Goal: Use online tool/utility: Utilize a website feature to perform a specific function

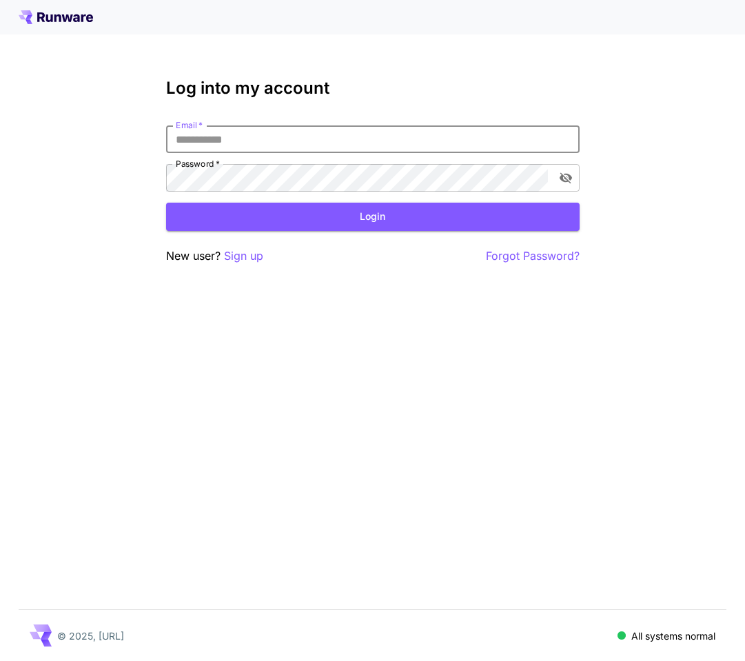
click at [290, 144] on input "Email   *" at bounding box center [373, 140] width 414 height 28
click at [61, 12] on icon at bounding box center [56, 17] width 74 height 14
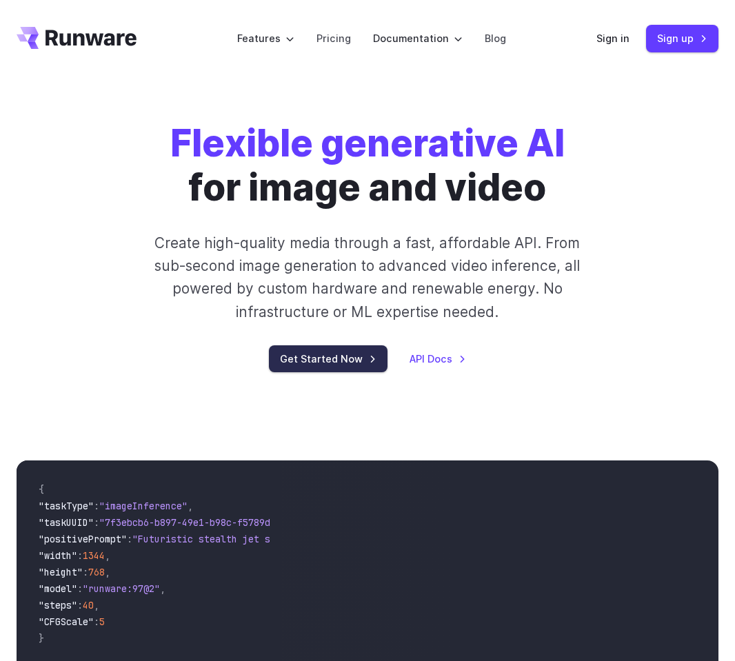
click at [365, 362] on link "Get Started Now" at bounding box center [328, 358] width 119 height 27
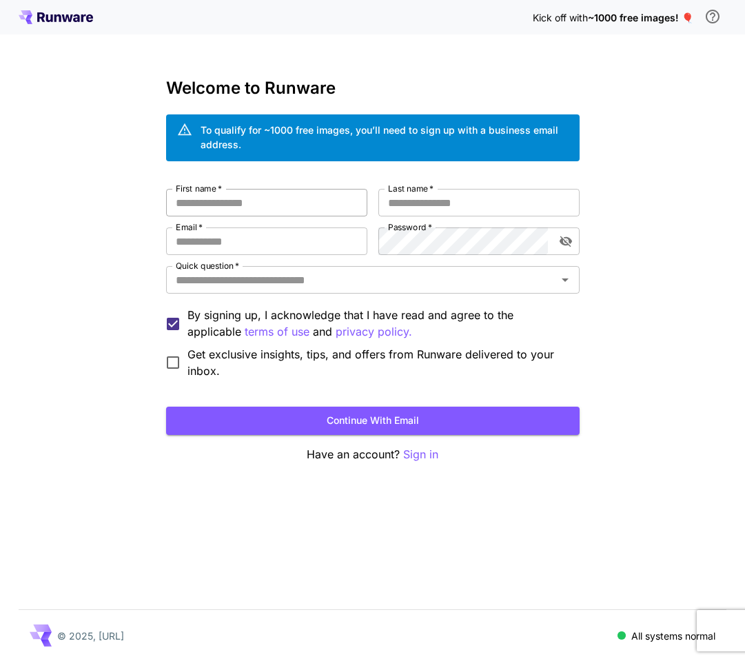
click at [297, 210] on input "First name   *" at bounding box center [266, 203] width 201 height 28
type input "***"
click at [478, 208] on input "Last name   *" at bounding box center [479, 203] width 201 height 28
type input "******"
click at [239, 238] on input "Email   *" at bounding box center [266, 242] width 201 height 28
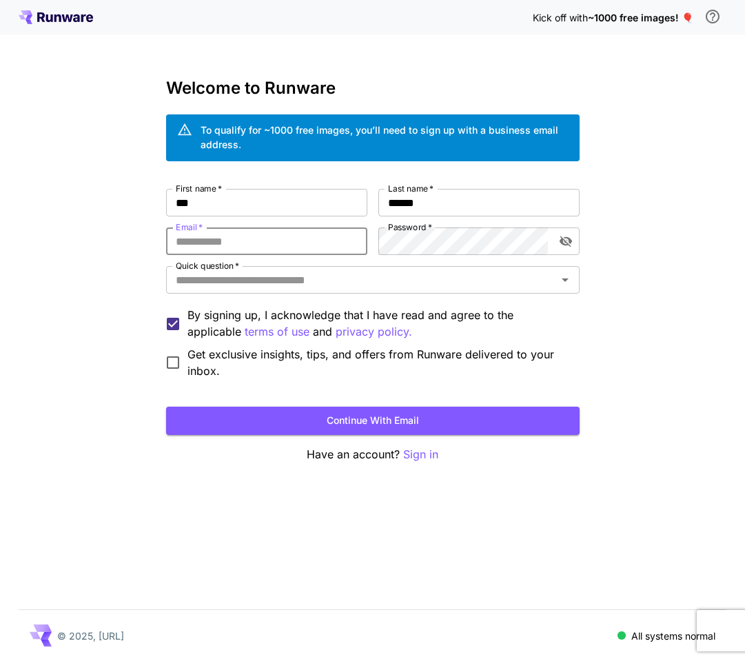
type input "**********"
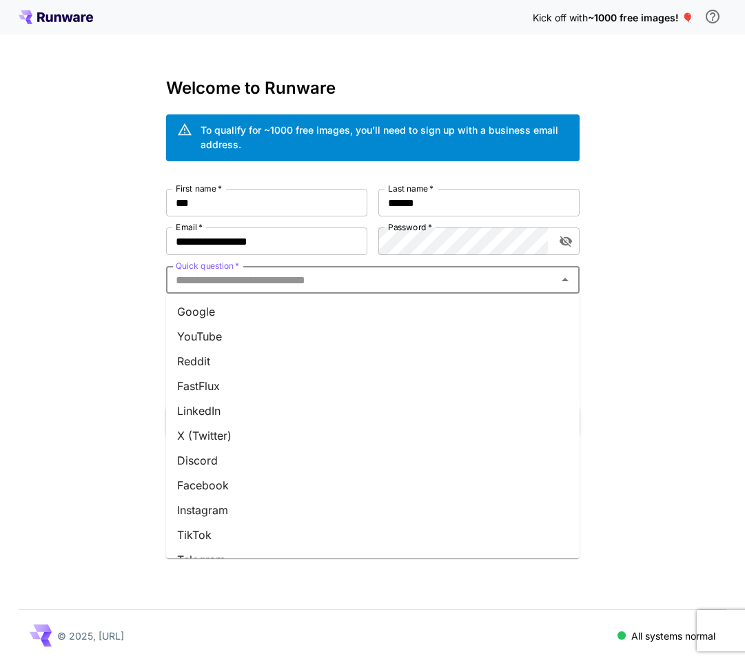
click at [324, 283] on input "Quick question   *" at bounding box center [361, 279] width 383 height 19
click at [212, 342] on li "YouTube" at bounding box center [373, 336] width 414 height 25
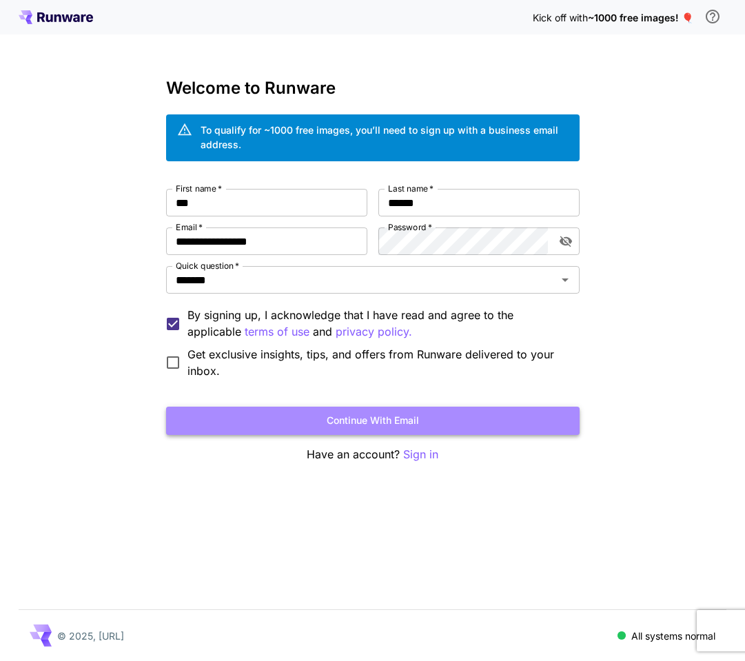
click at [377, 412] on button "Continue with email" at bounding box center [373, 421] width 414 height 28
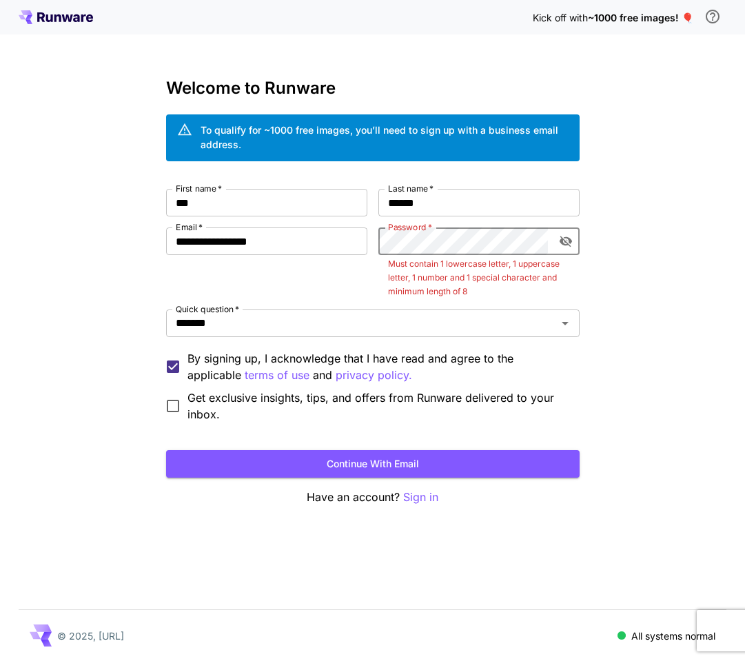
click at [372, 240] on div "**********" at bounding box center [373, 306] width 414 height 234
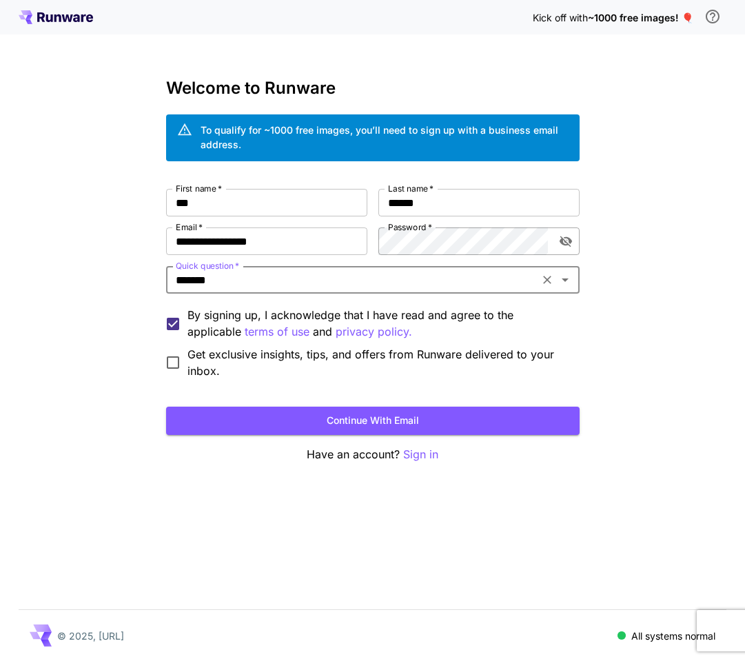
click at [561, 242] on icon "toggle password visibility" at bounding box center [565, 242] width 12 height 11
click at [341, 412] on button "Continue with email" at bounding box center [373, 421] width 414 height 28
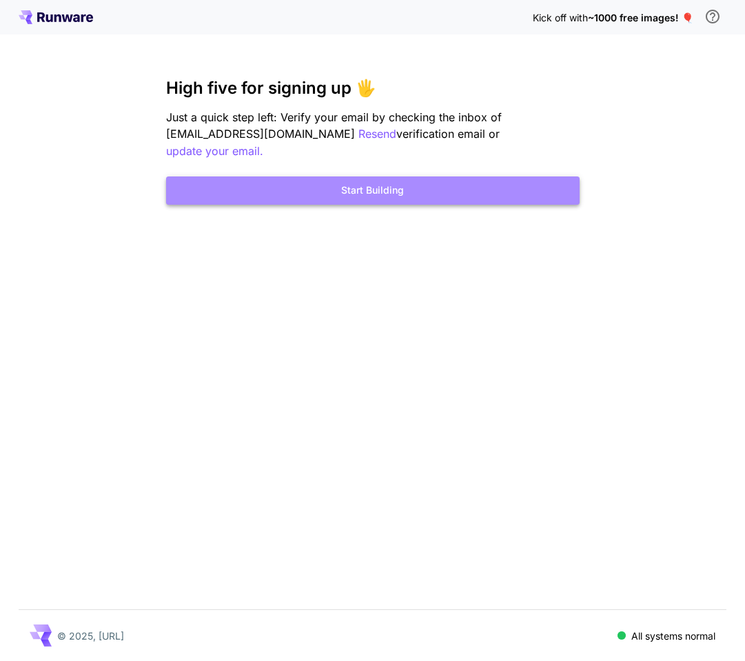
click at [361, 177] on button "Start Building" at bounding box center [373, 191] width 414 height 28
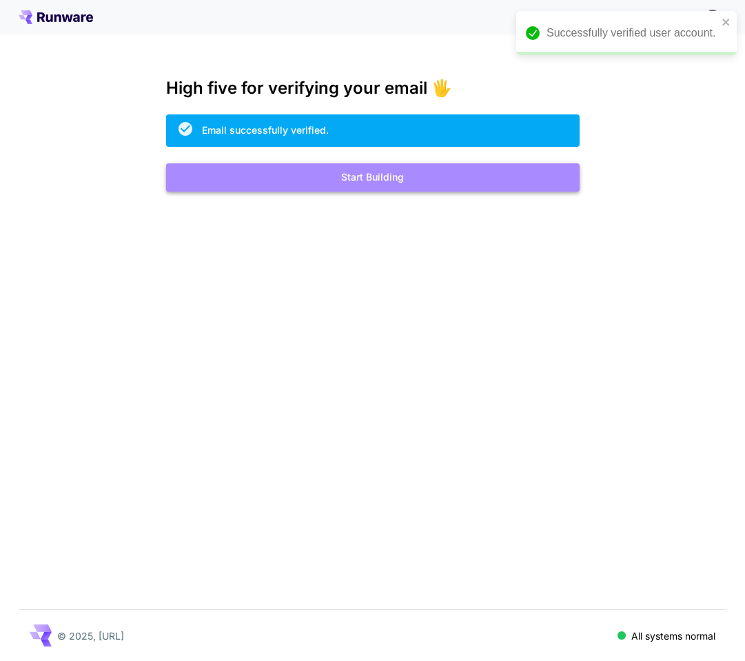
click at [388, 173] on button "Start Building" at bounding box center [373, 177] width 414 height 28
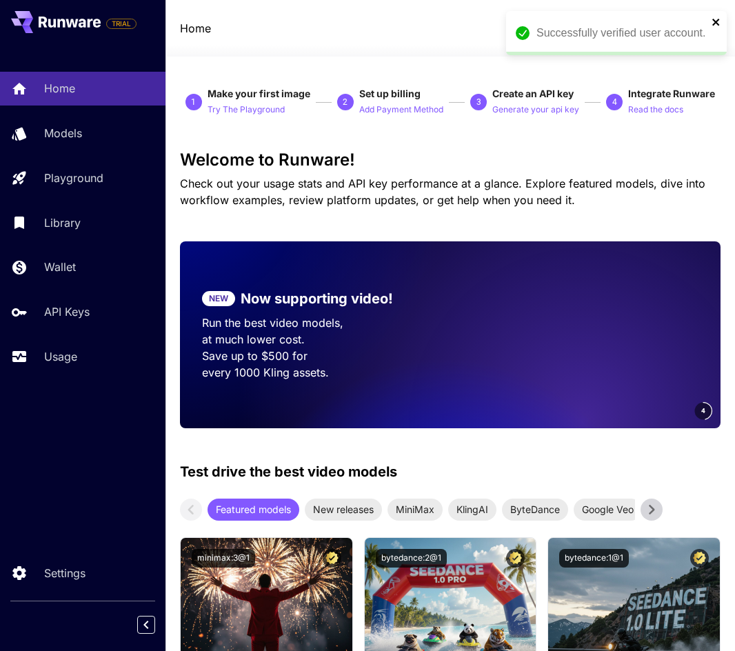
drag, startPoint x: 716, startPoint y: 17, endPoint x: 728, endPoint y: 120, distance: 103.4
click at [718, 22] on icon "close" at bounding box center [717, 22] width 10 height 11
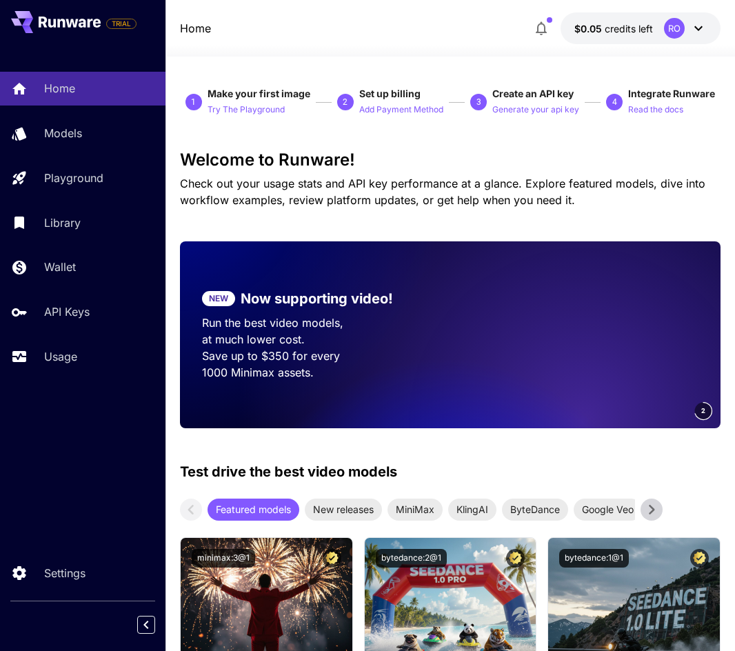
click at [541, 32] on icon "button" at bounding box center [541, 29] width 11 height 14
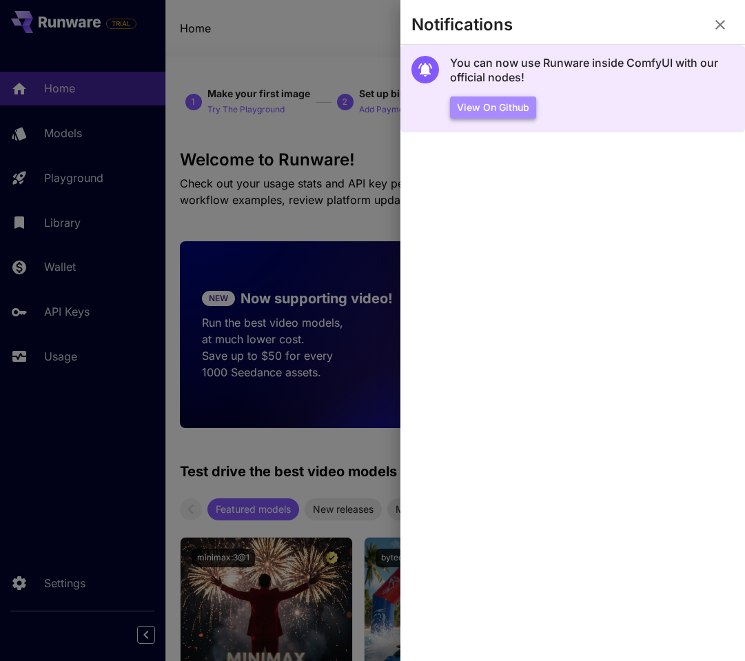
click at [514, 99] on button "View on Github" at bounding box center [493, 108] width 86 height 23
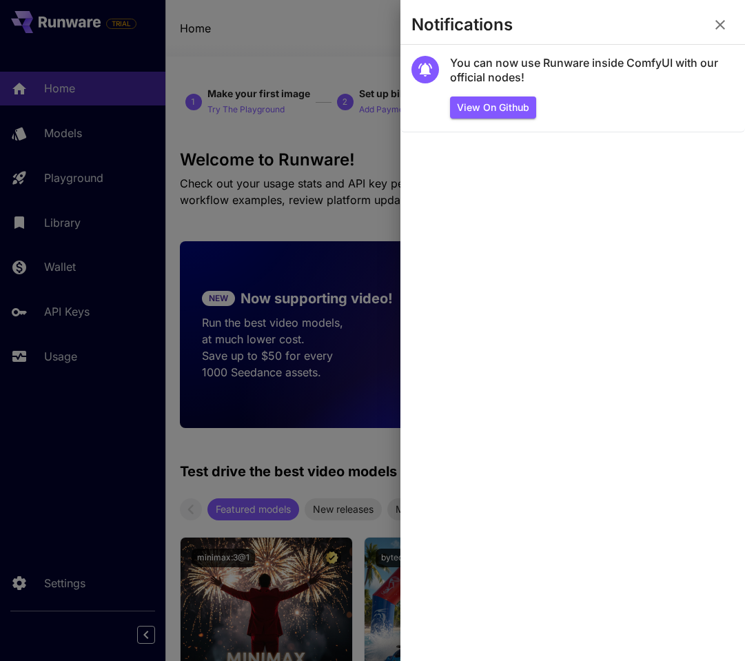
drag, startPoint x: 721, startPoint y: 25, endPoint x: 719, endPoint y: 34, distance: 10.0
click at [721, 25] on icon "button" at bounding box center [721, 25] width 10 height 10
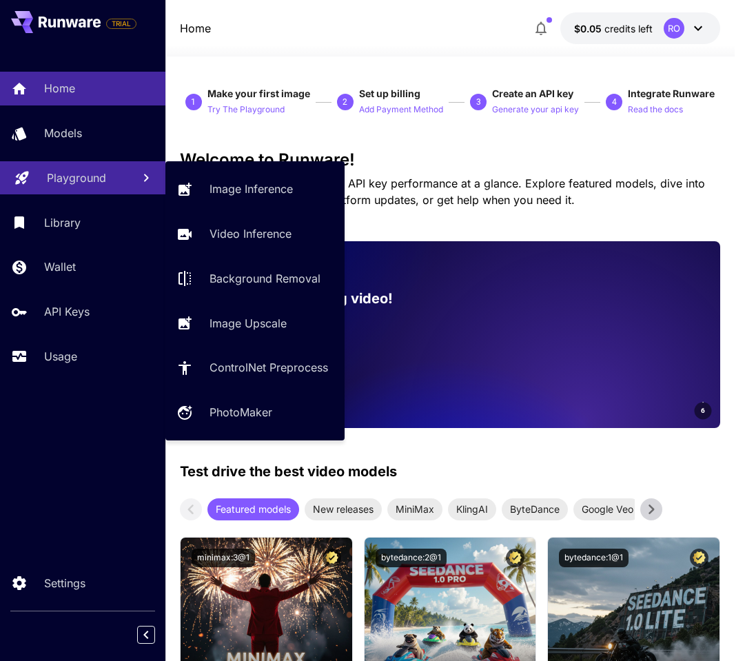
click at [103, 174] on p "Playground" at bounding box center [76, 178] width 59 height 17
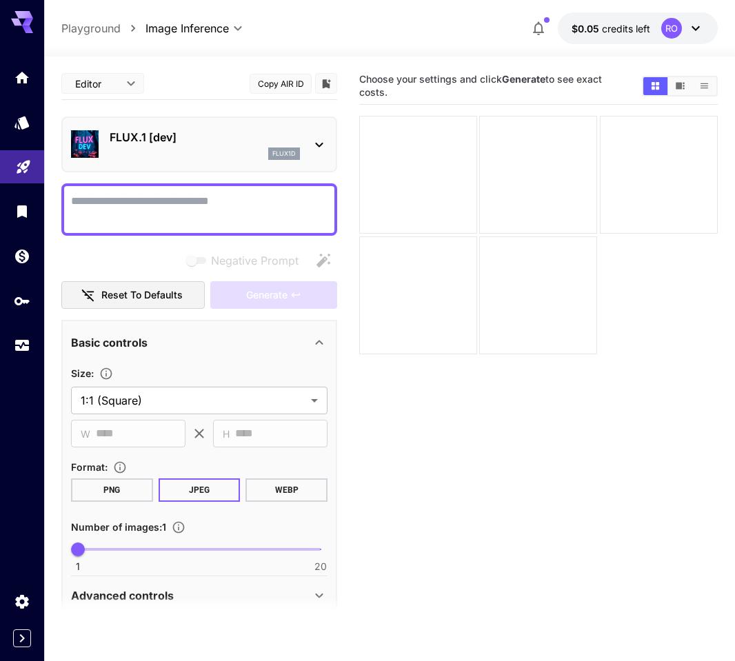
click at [238, 140] on p "FLUX.1 [dev]" at bounding box center [205, 137] width 190 height 17
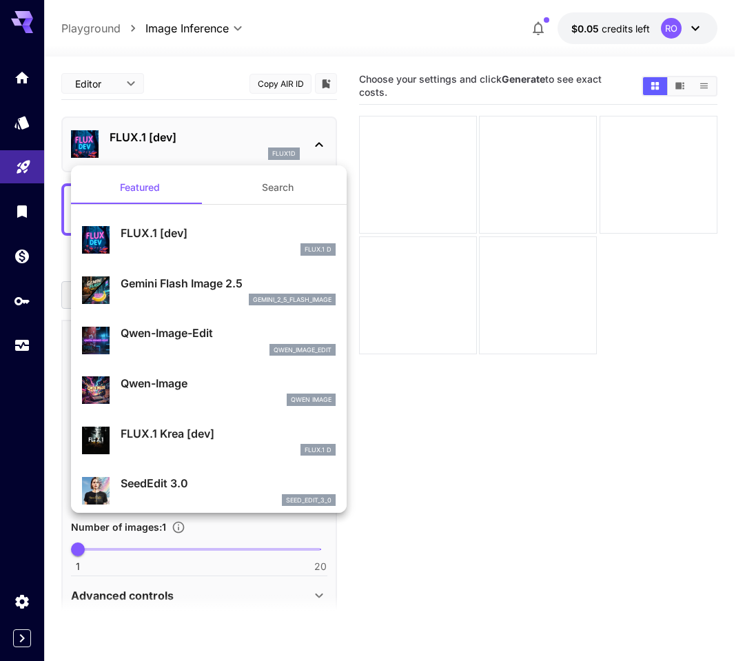
drag, startPoint x: 159, startPoint y: 378, endPoint x: 210, endPoint y: 385, distance: 50.8
click at [160, 378] on p "Qwen-Image" at bounding box center [228, 383] width 215 height 17
type input "**"
type input "***"
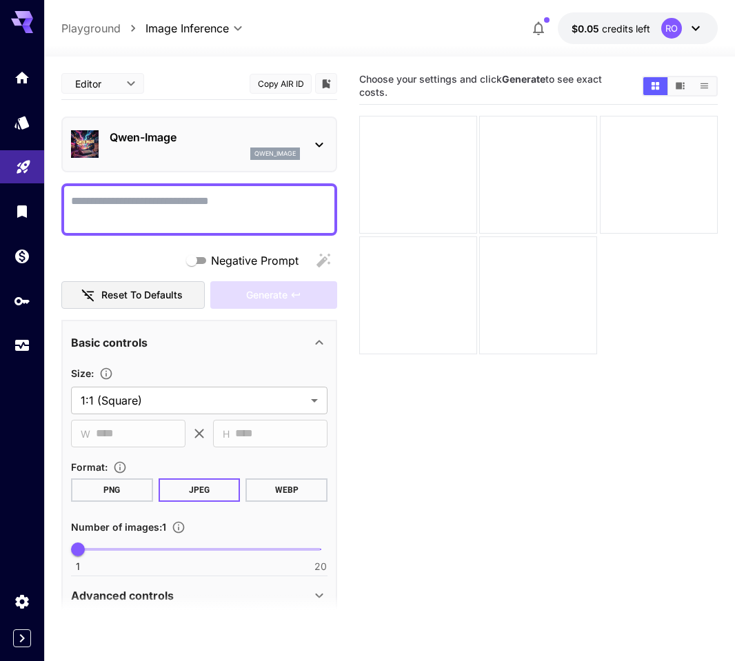
click at [166, 210] on textarea "Negative Prompt" at bounding box center [199, 209] width 257 height 33
paste textarea "**********"
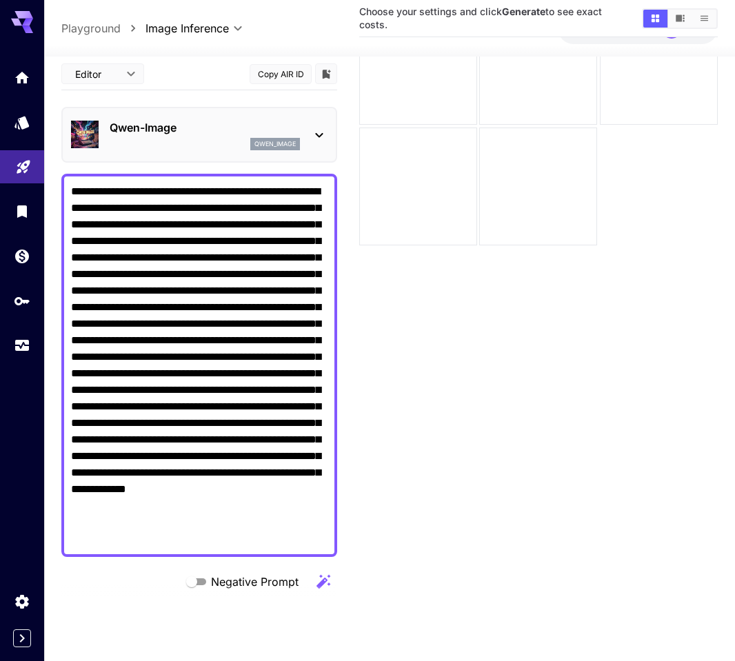
scroll to position [426, 0]
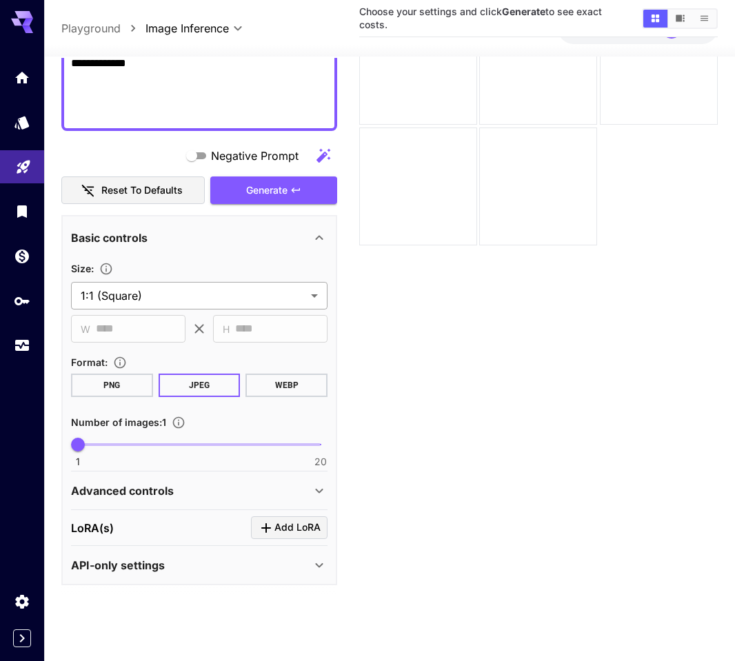
type textarea "**********"
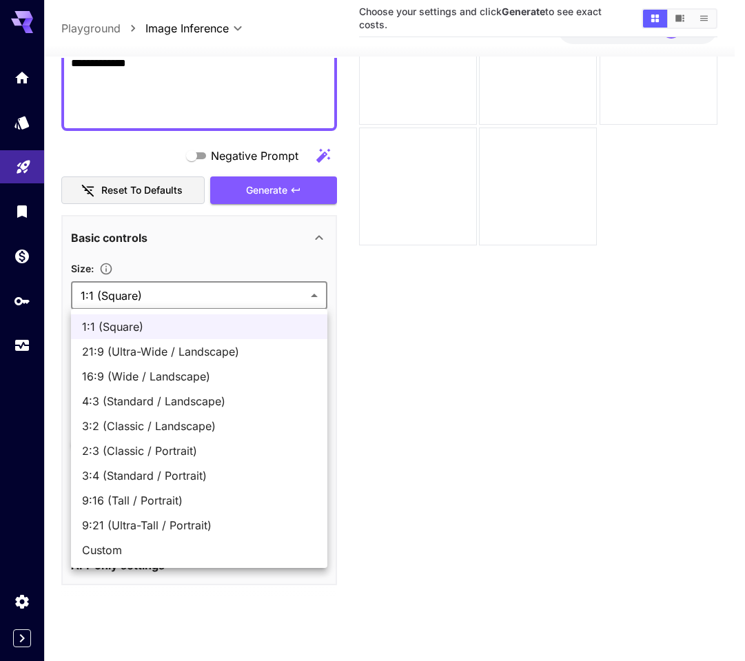
click at [168, 297] on body "**********" at bounding box center [372, 276] width 745 height 770
drag, startPoint x: 134, startPoint y: 370, endPoint x: 270, endPoint y: 388, distance: 136.9
click at [135, 370] on span "16:9 (Wide / Landscape)" at bounding box center [199, 376] width 234 height 17
type input "**********"
type input "****"
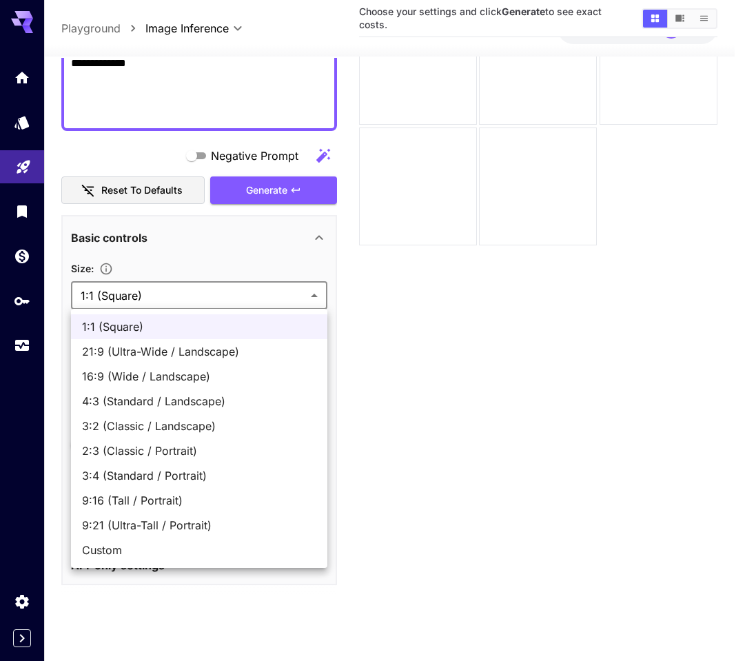
type input "***"
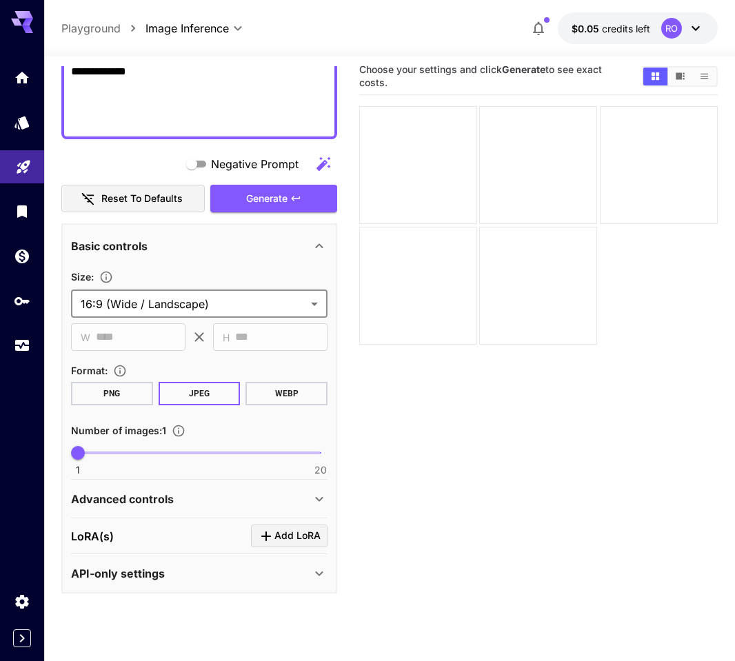
scroll to position [0, 0]
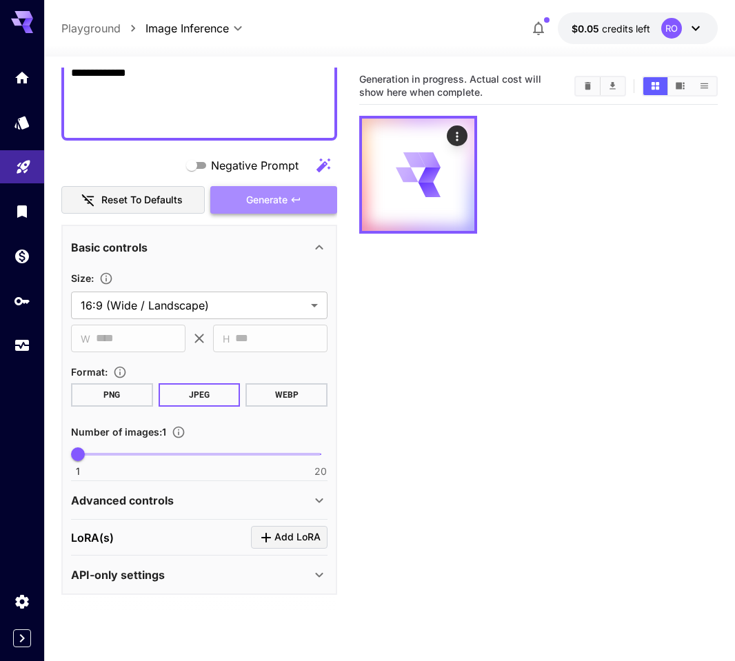
click at [264, 201] on span "Generate" at bounding box center [266, 200] width 41 height 17
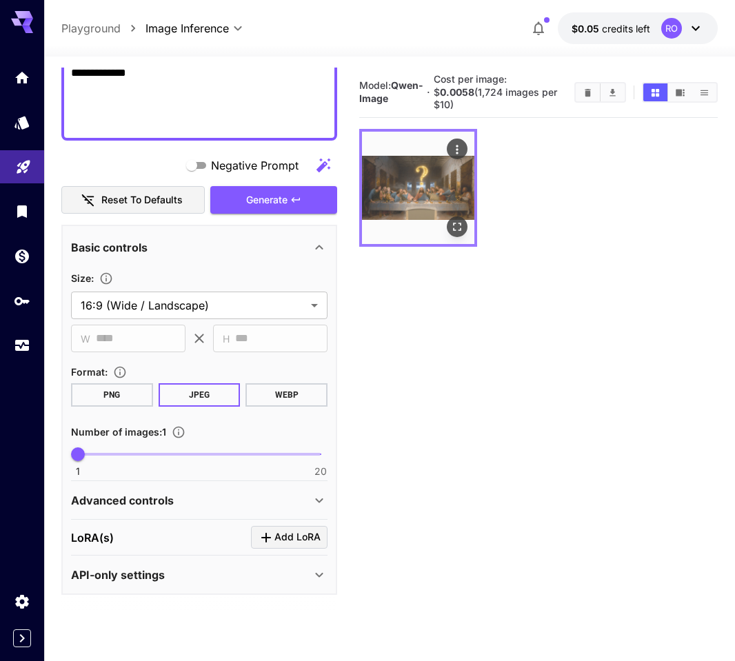
click at [452, 190] on img at bounding box center [418, 188] width 112 height 112
click at [460, 223] on icon "Open in fullscreen" at bounding box center [457, 227] width 8 height 8
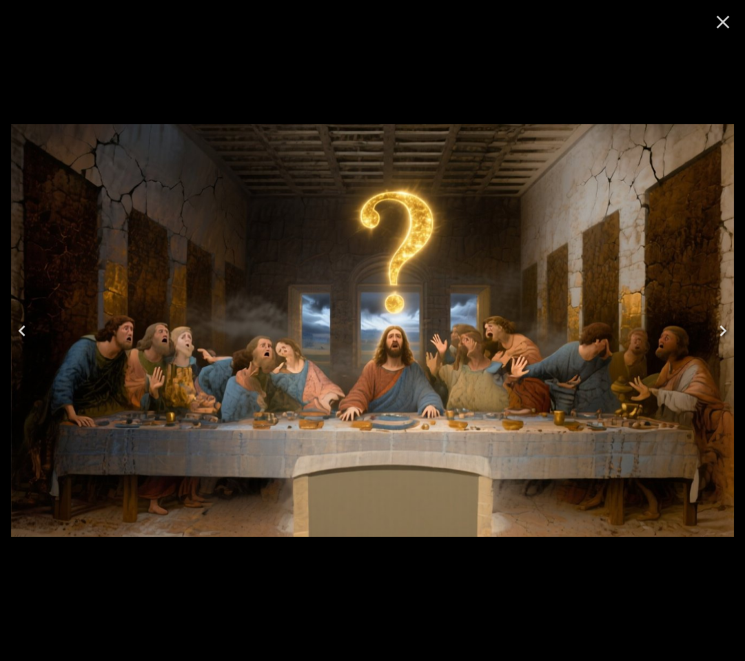
click at [725, 26] on icon "Close" at bounding box center [723, 22] width 22 height 22
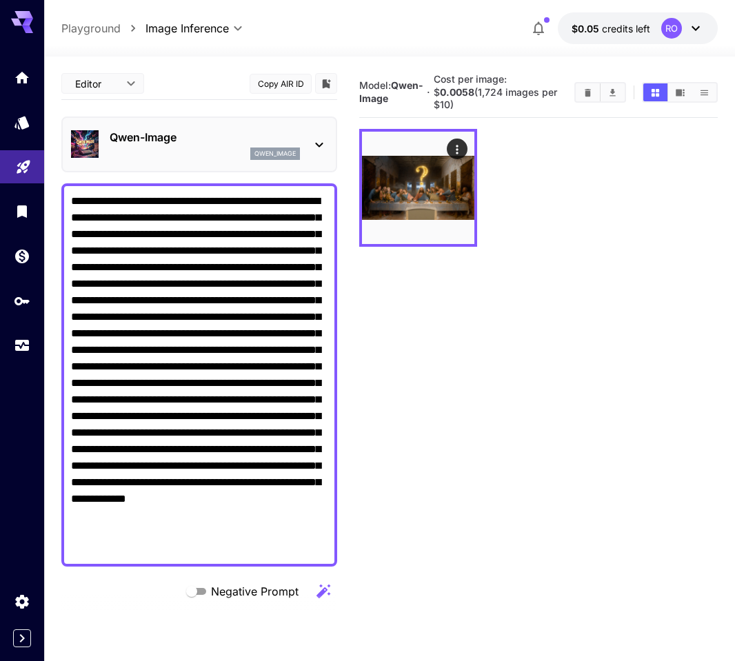
click at [182, 141] on p "Qwen-Image" at bounding box center [205, 137] width 190 height 17
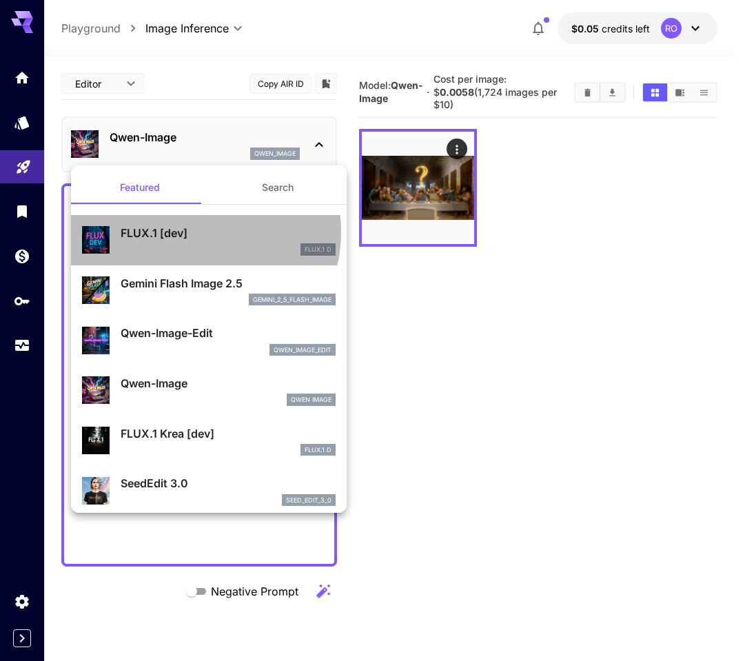
click at [192, 232] on p "FLUX.1 [dev]" at bounding box center [228, 233] width 215 height 17
type input "**"
type input "***"
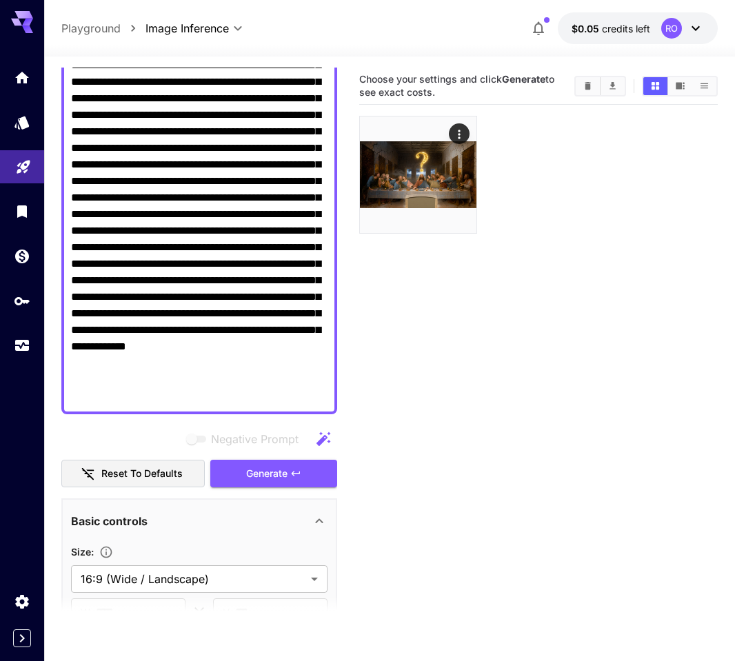
scroll to position [265, 0]
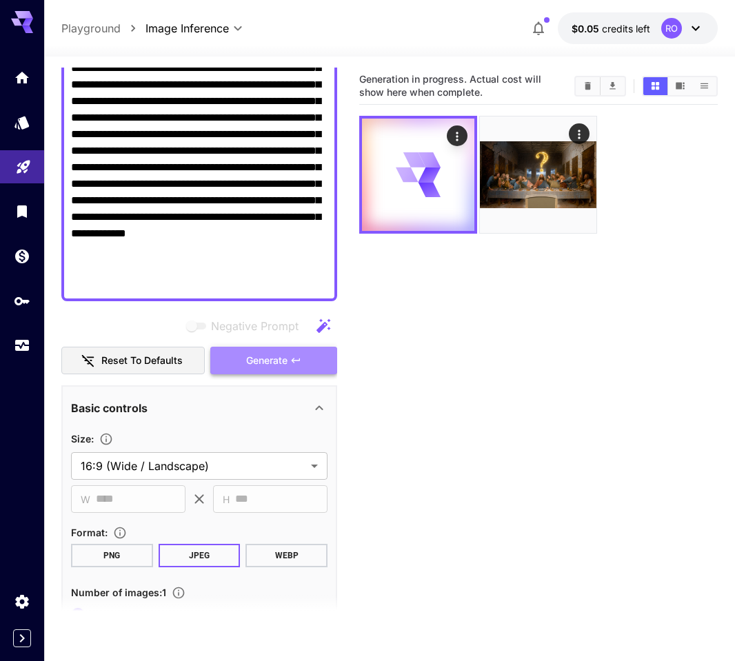
click at [258, 359] on span "Generate" at bounding box center [266, 360] width 41 height 17
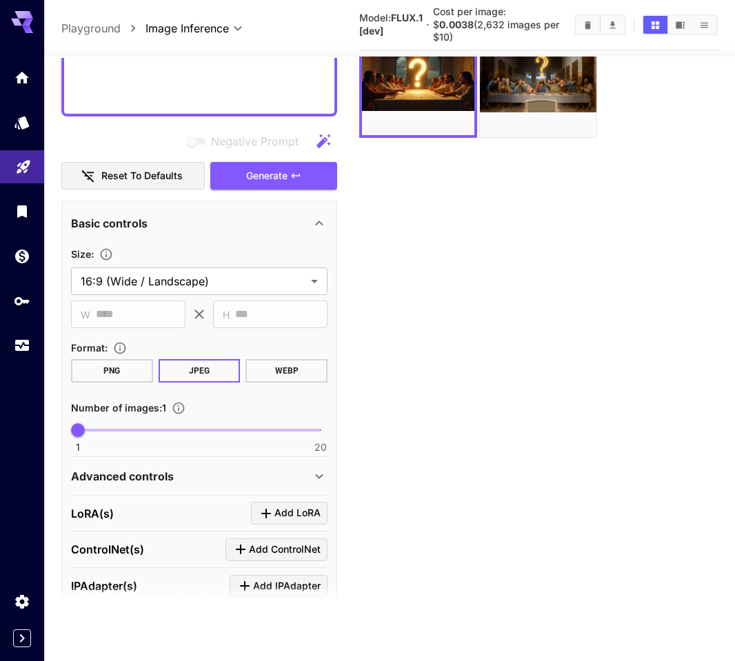
scroll to position [611, 0]
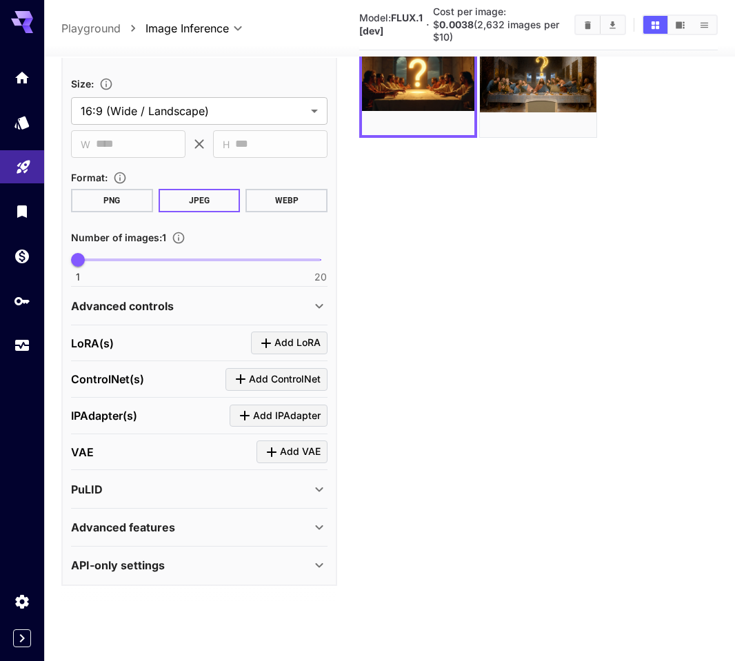
click at [323, 566] on icon at bounding box center [319, 565] width 17 height 17
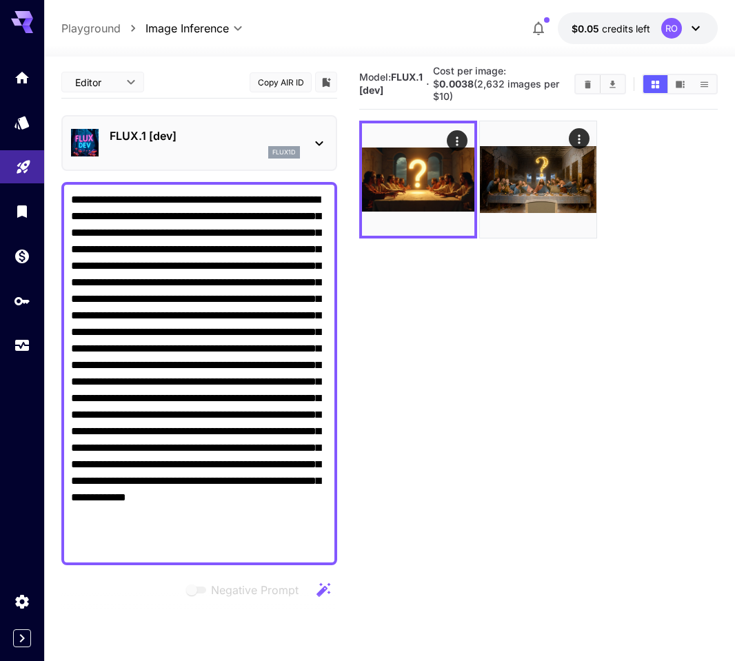
scroll to position [0, 0]
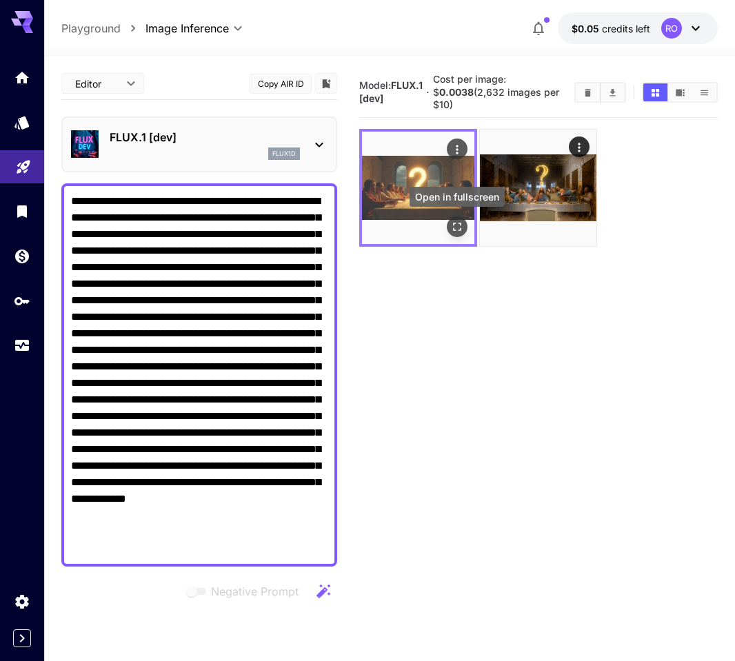
click at [457, 230] on icon "Open in fullscreen" at bounding box center [457, 227] width 14 height 14
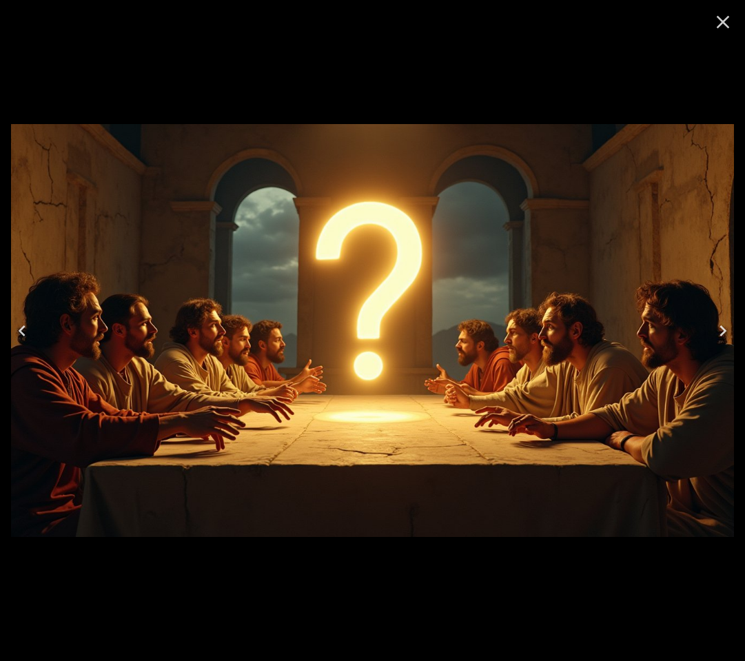
click at [721, 21] on icon "Close" at bounding box center [723, 22] width 13 height 13
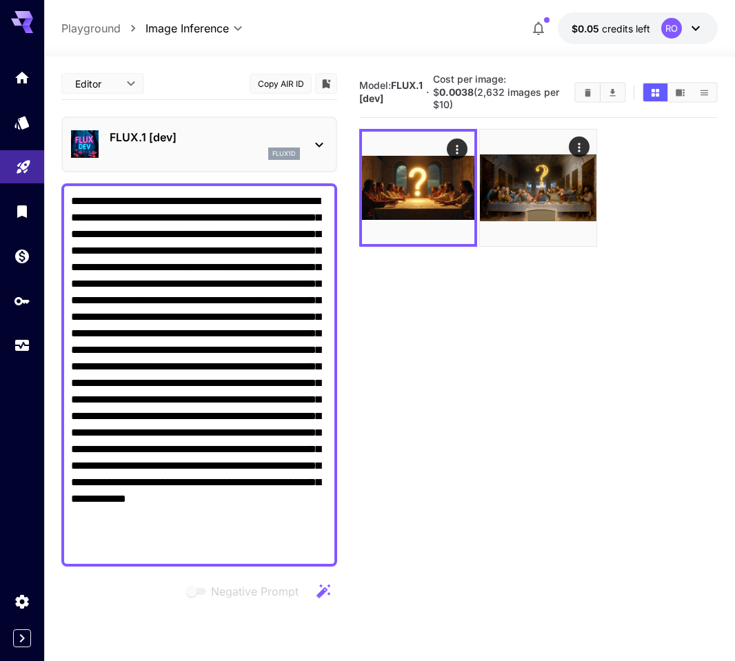
click at [443, 389] on section "Model: FLUX.1 [dev] · Cost per image: $ 0.0038 (2,632 images per $10)" at bounding box center [538, 398] width 359 height 661
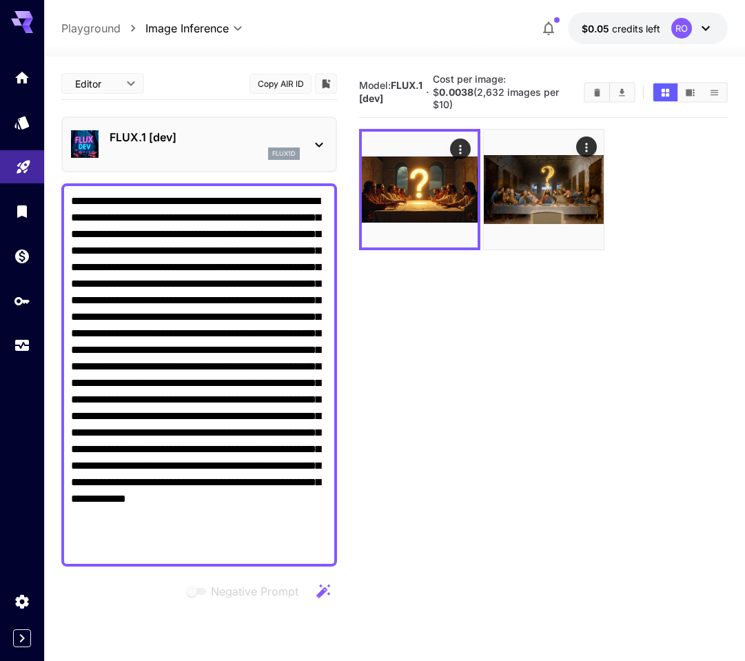
click at [130, 80] on body "**********" at bounding box center [372, 385] width 745 height 770
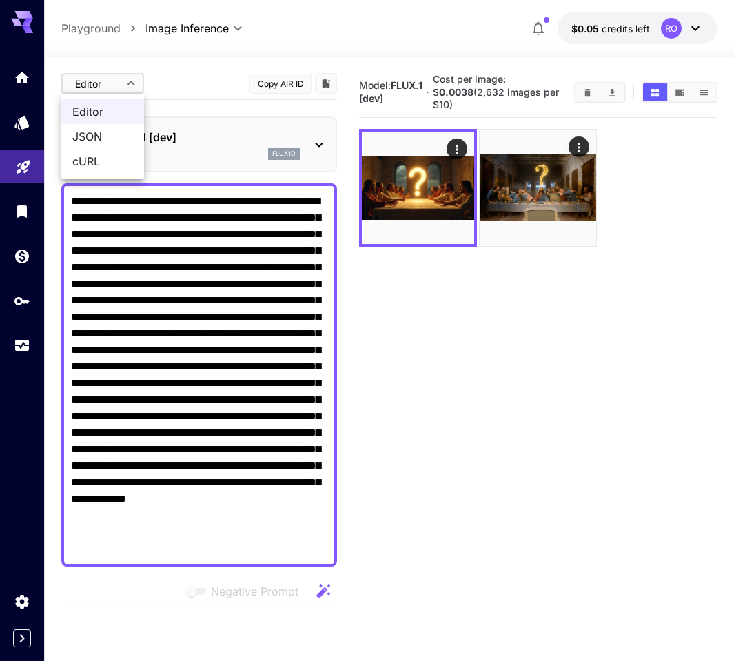
click at [199, 73] on div at bounding box center [372, 330] width 745 height 661
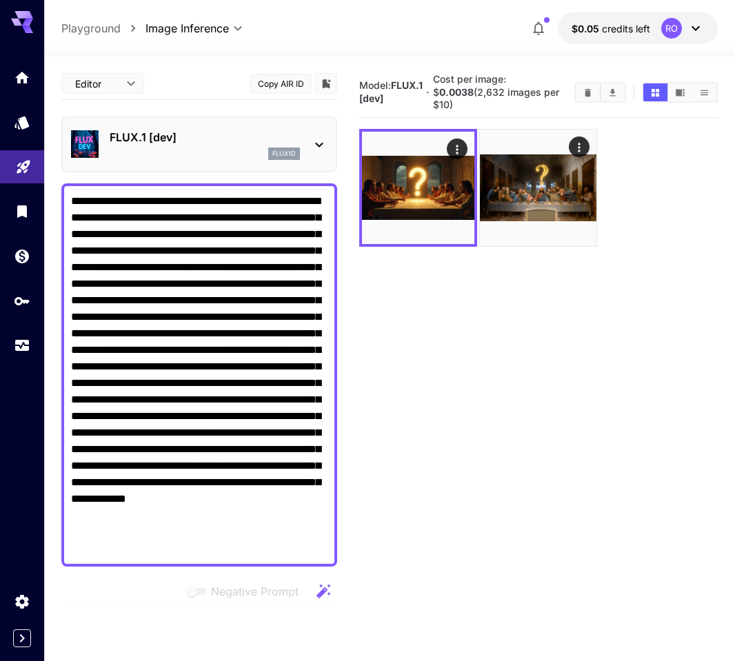
click at [379, 408] on section "Model: FLUX.1 [dev] · Cost per image: $ 0.0038 (2,632 images per $10)" at bounding box center [538, 398] width 359 height 661
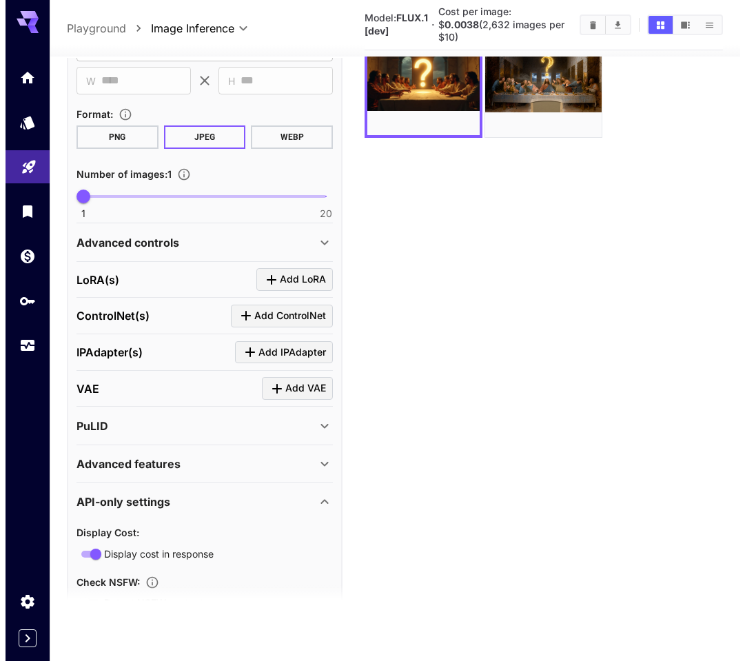
scroll to position [648, 0]
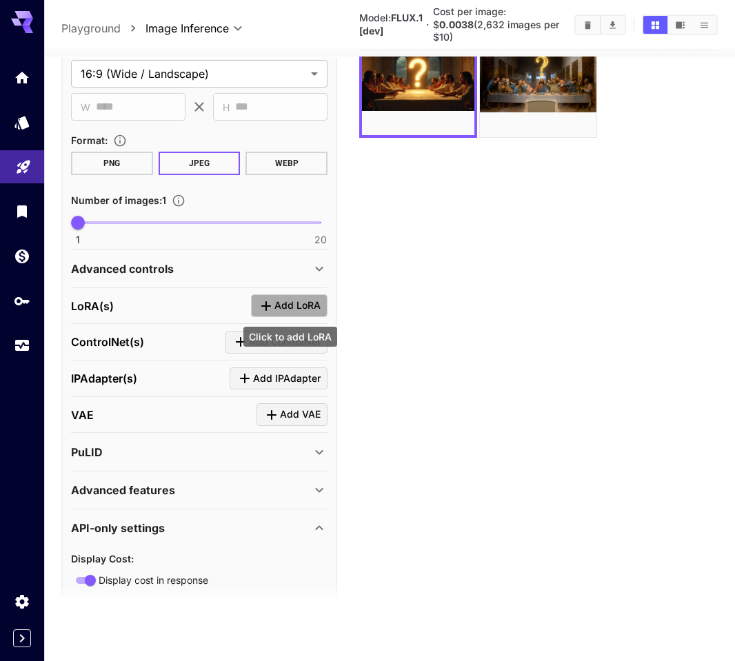
click at [296, 307] on span "Add LoRA" at bounding box center [297, 305] width 46 height 17
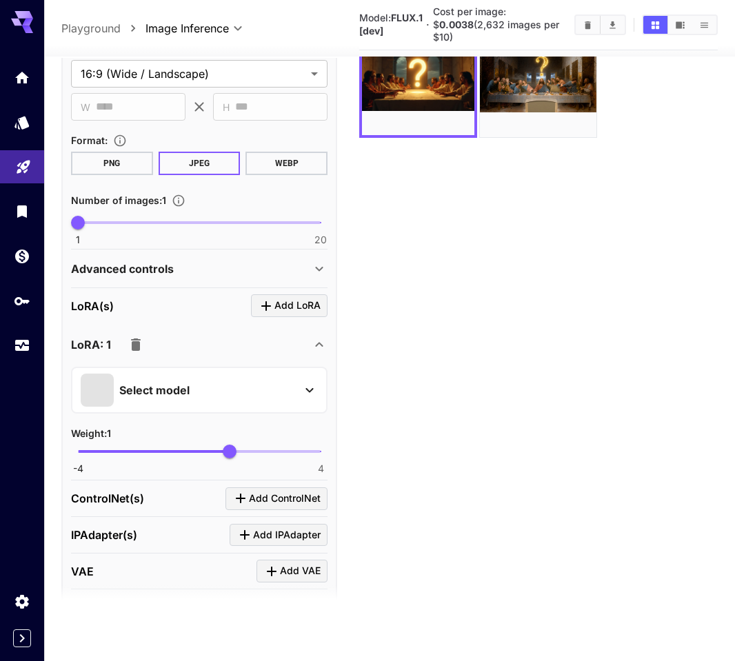
click at [291, 380] on div "Select model" at bounding box center [188, 390] width 215 height 33
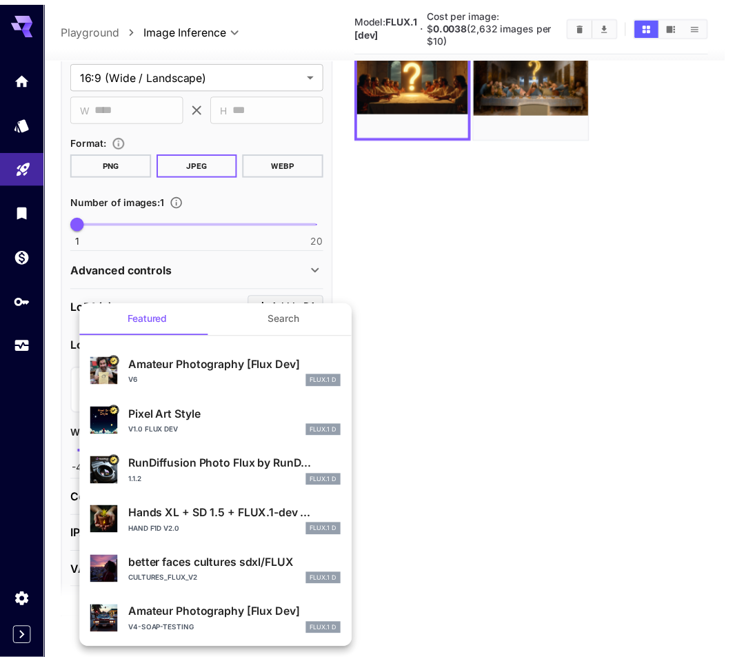
scroll to position [0, 0]
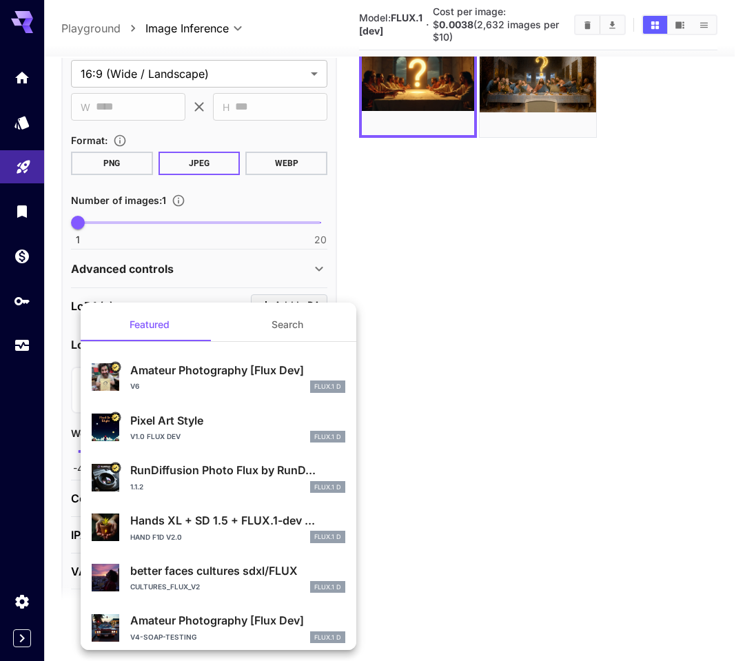
click at [424, 352] on div at bounding box center [372, 330] width 745 height 661
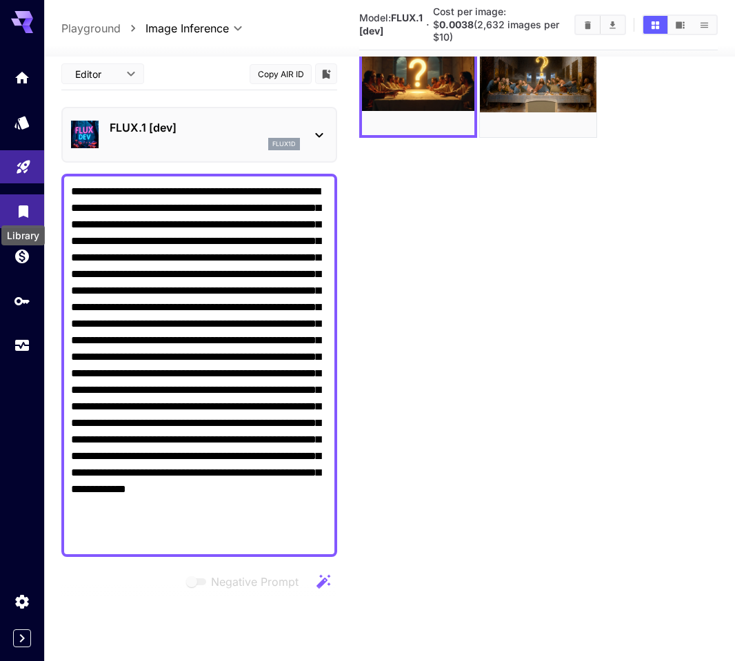
click at [27, 213] on icon "Library" at bounding box center [24, 207] width 10 height 12
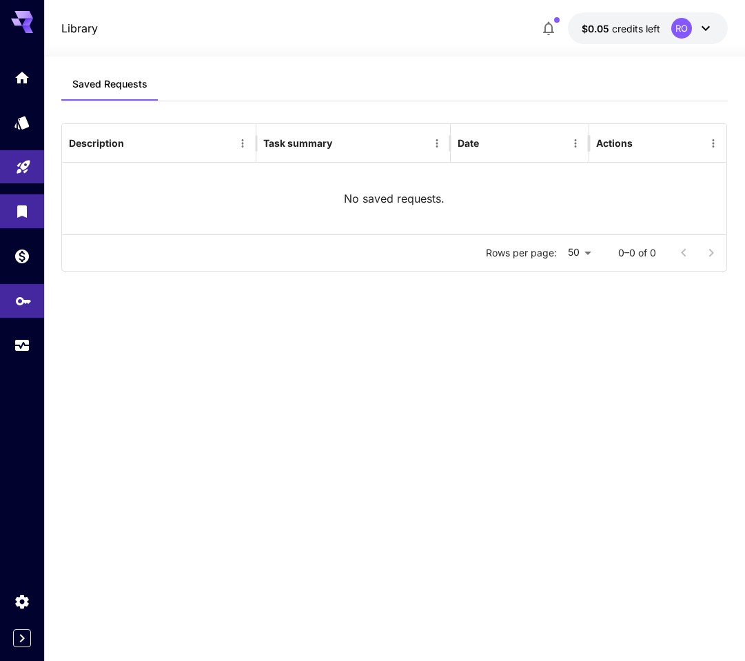
click at [25, 305] on body "Library $0.05 credits left RO Saved Requests Description Task summary Date Acti…" at bounding box center [372, 330] width 745 height 661
click at [25, 297] on icon "API Keys" at bounding box center [23, 296] width 17 height 17
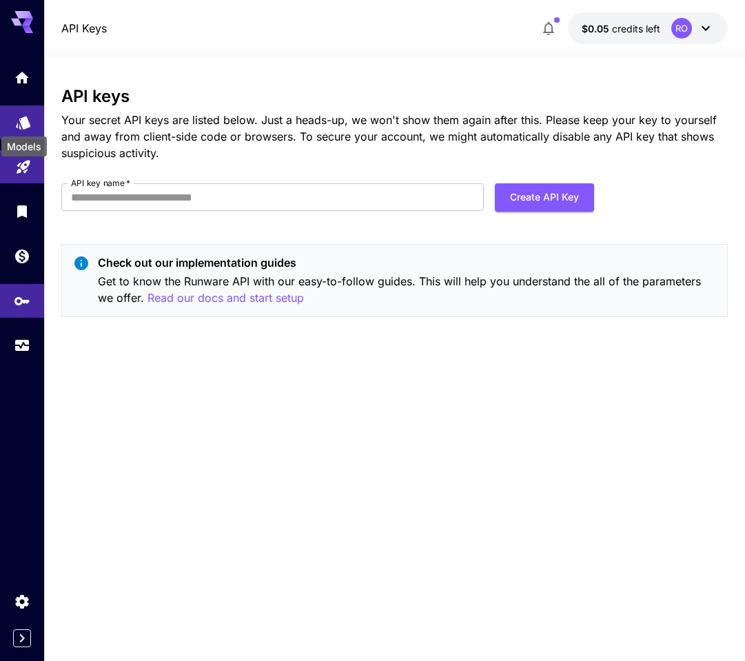
click at [23, 117] on icon "Models" at bounding box center [23, 118] width 14 height 13
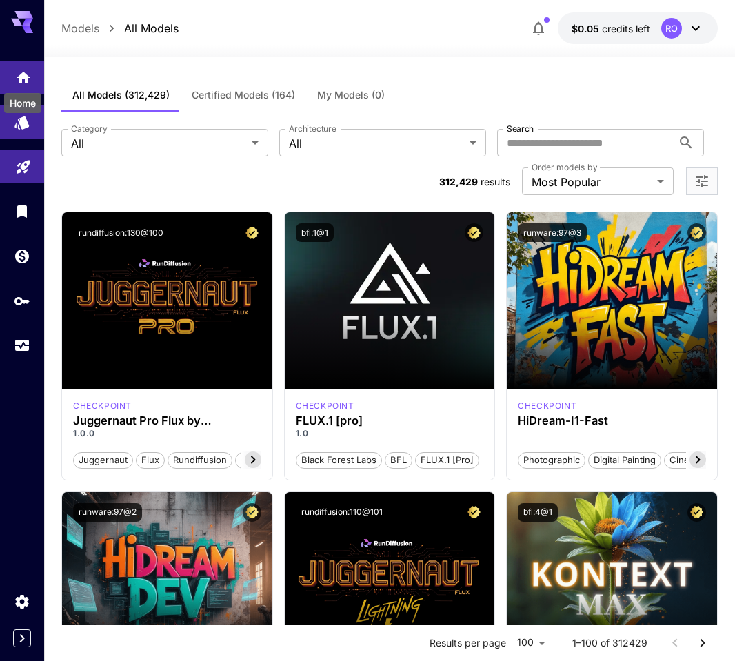
click at [24, 83] on div "Home" at bounding box center [23, 98] width 40 height 31
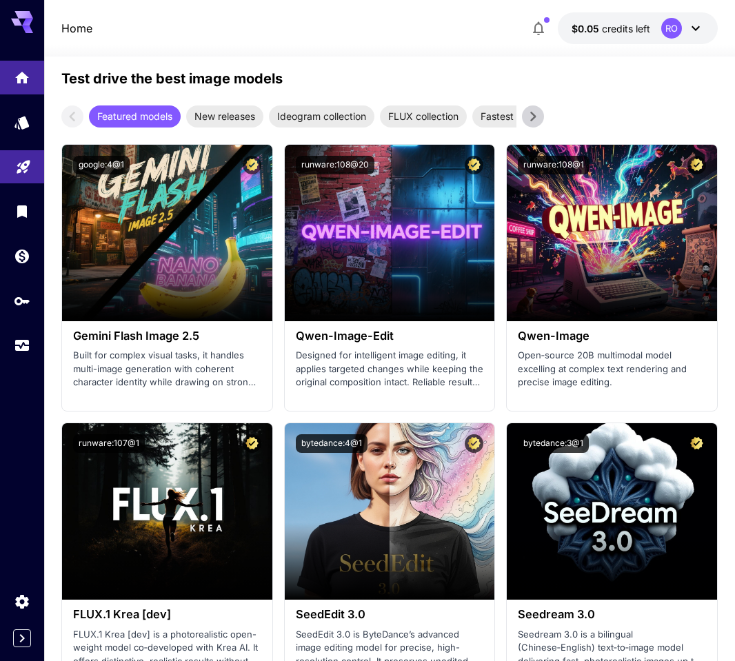
scroll to position [2534, 0]
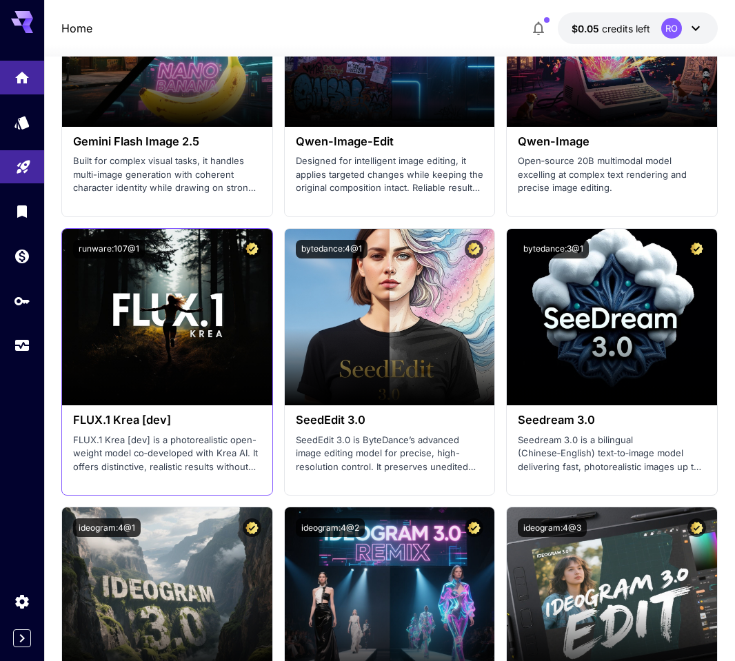
click at [147, 452] on p "FLUX.1 Krea [dev] is a photorealistic open-weight model co‑developed with Krea …" at bounding box center [167, 454] width 188 height 41
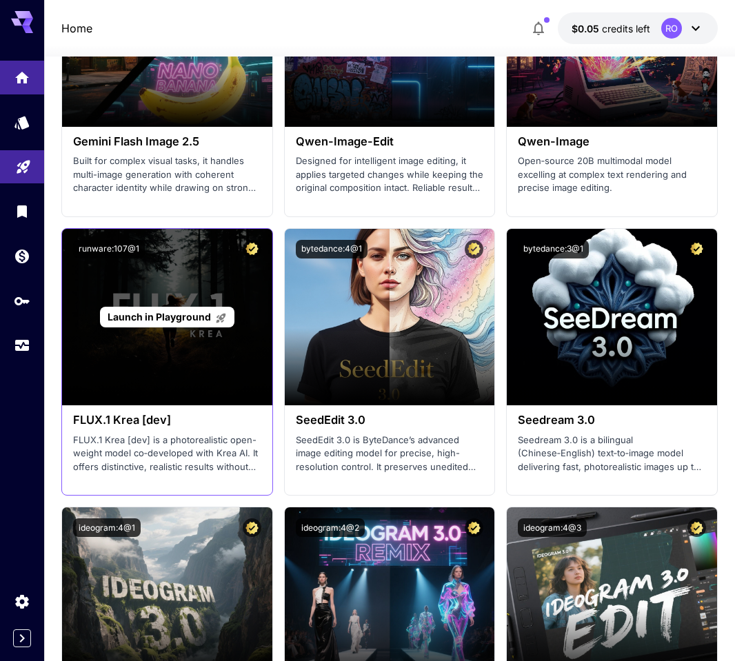
click at [196, 313] on span "Launch in Playground" at bounding box center [159, 317] width 103 height 12
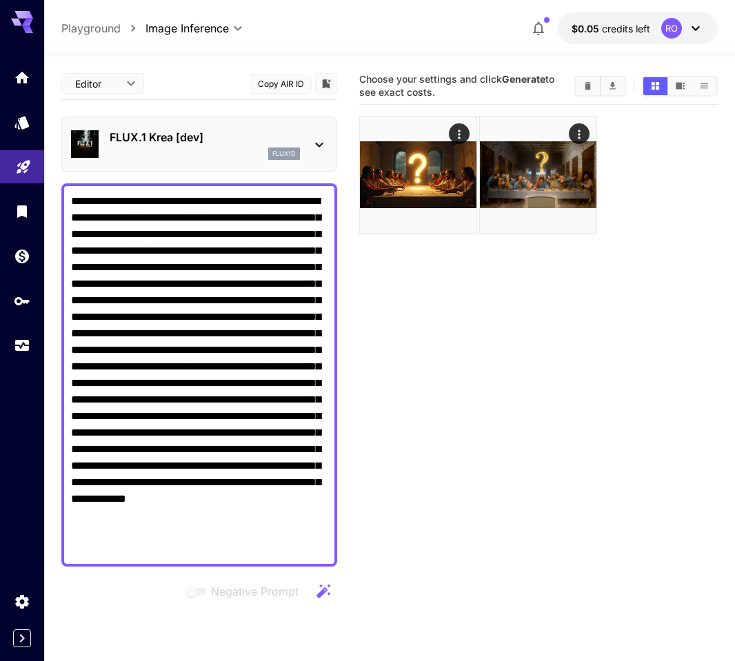
click at [162, 142] on p "FLUX.1 Krea [dev]" at bounding box center [205, 137] width 190 height 17
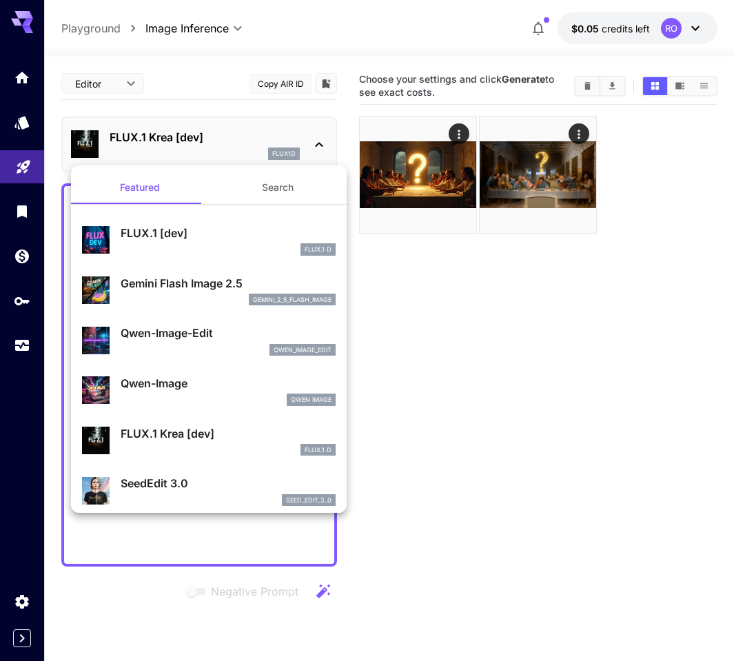
click at [162, 142] on div at bounding box center [372, 330] width 745 height 661
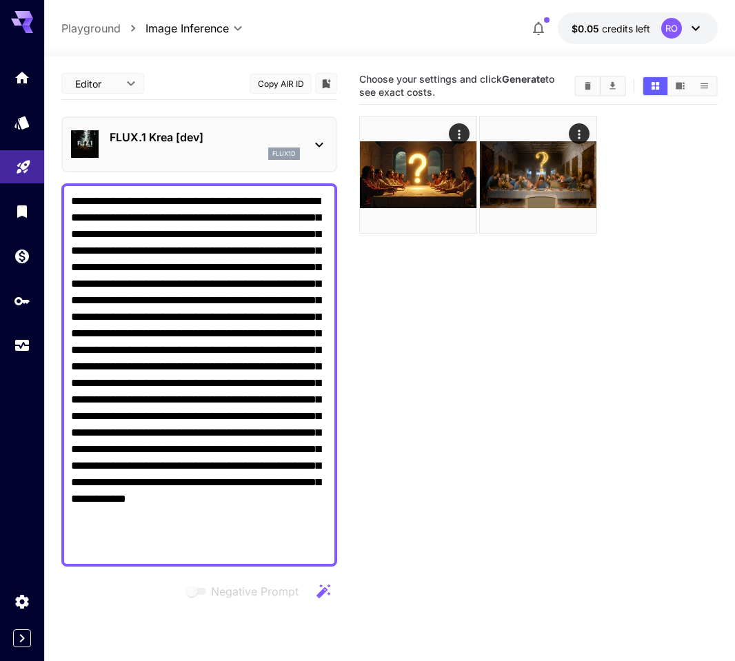
scroll to position [109, 0]
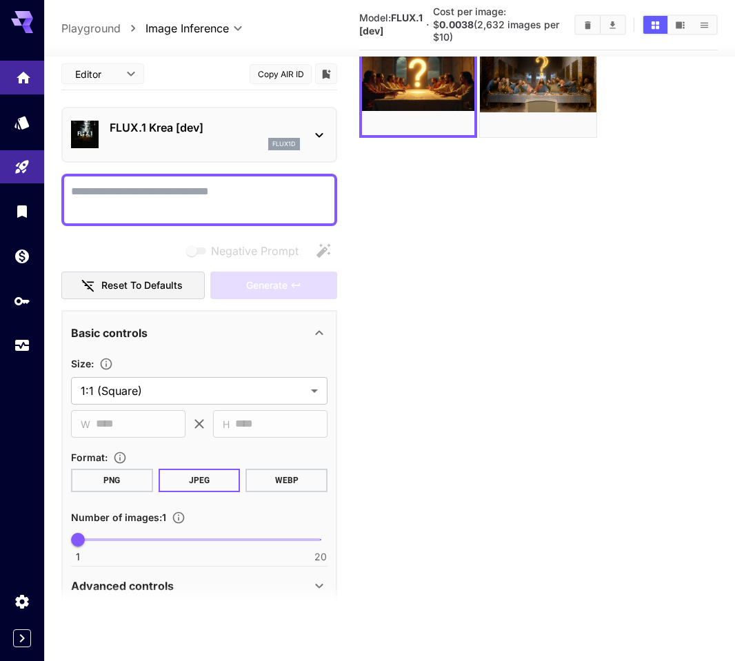
click at [19, 86] on link at bounding box center [22, 78] width 44 height 34
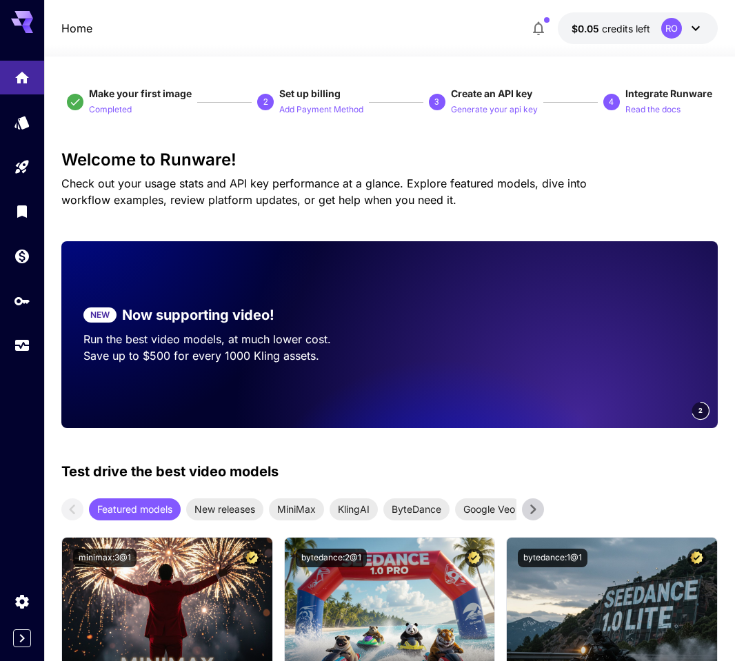
scroll to position [223, 0]
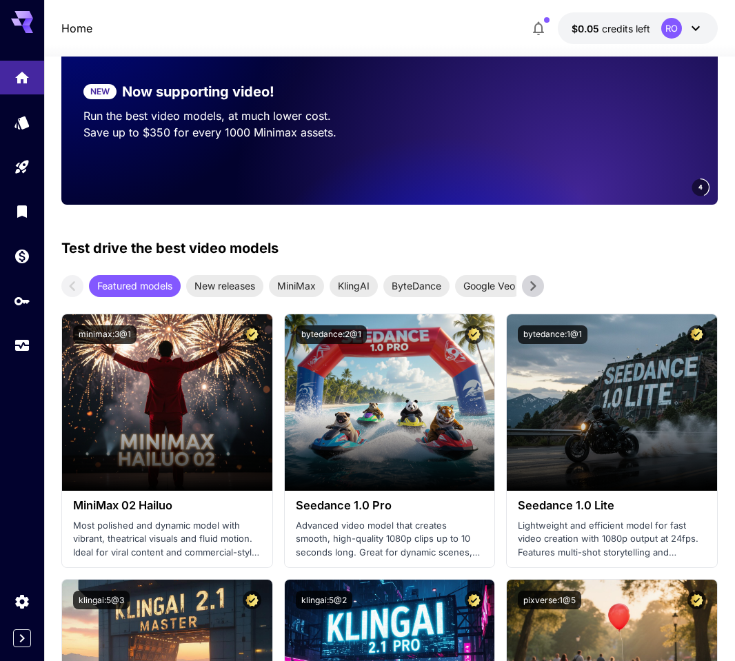
click at [520, 289] on div "Featured models New releases MiniMax KlingAI ByteDance Google Veo PixVerse Vidu" at bounding box center [302, 286] width 483 height 22
click at [526, 290] on icon at bounding box center [533, 286] width 21 height 21
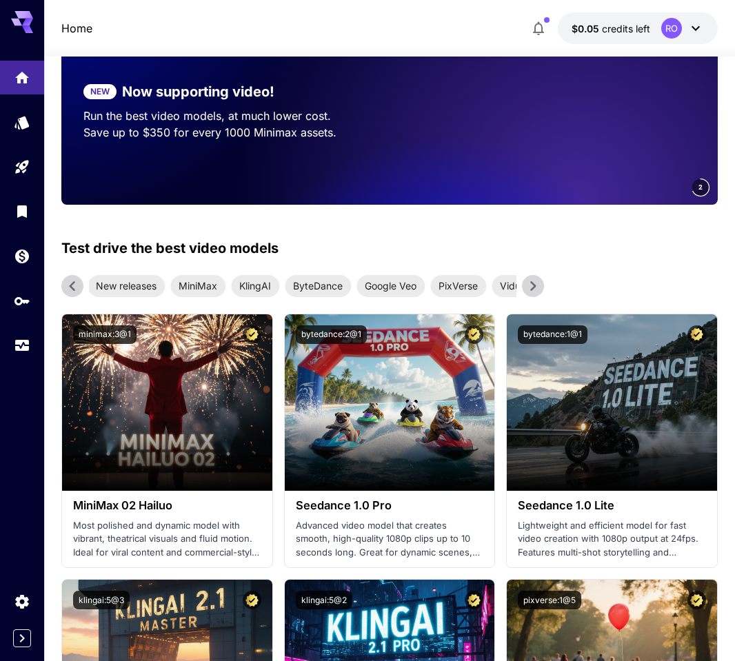
click at [530, 285] on icon at bounding box center [533, 286] width 21 height 21
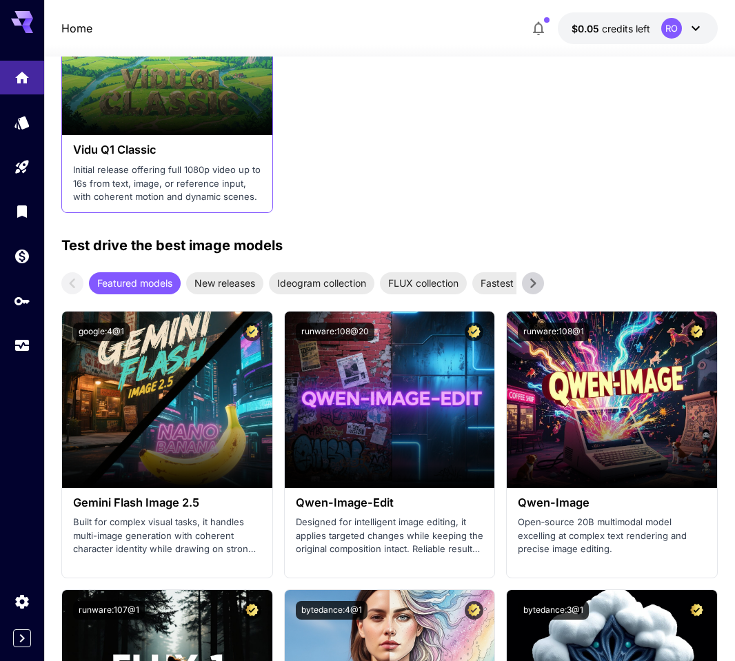
scroll to position [2196, 0]
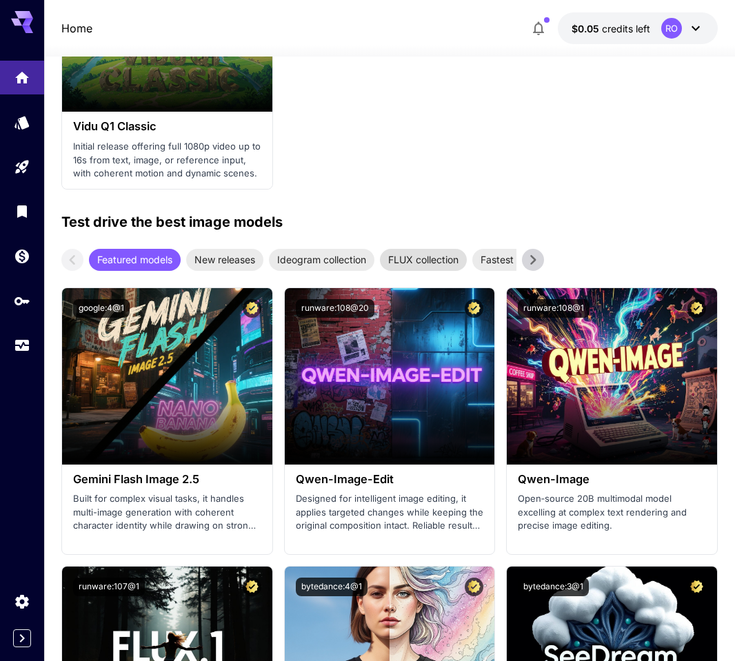
click at [421, 261] on span "FLUX collection" at bounding box center [423, 259] width 87 height 14
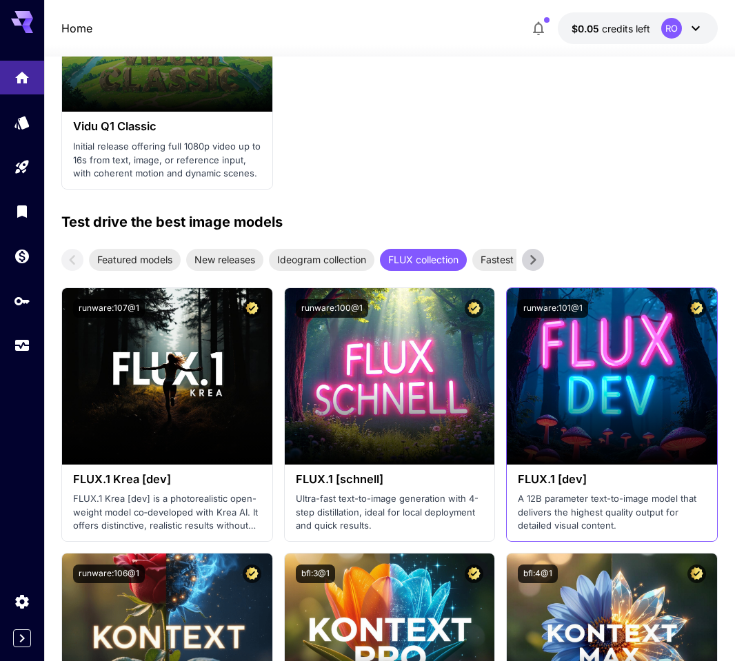
drag, startPoint x: 612, startPoint y: 508, endPoint x: 606, endPoint y: 497, distance: 12.3
click at [612, 508] on p "A 12B parameter text-to-image model that delivers the highest quality output fo…" at bounding box center [612, 512] width 188 height 41
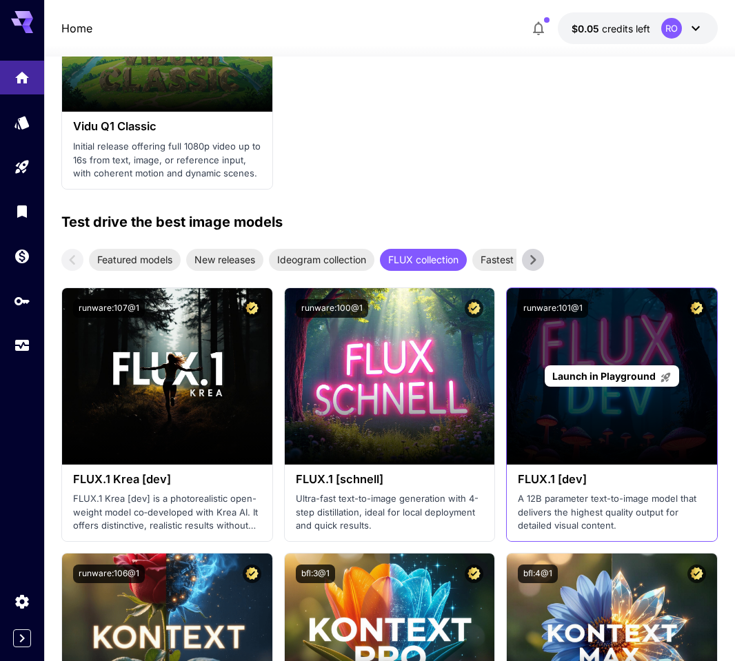
click at [579, 445] on div "Launch in Playground" at bounding box center [612, 376] width 210 height 177
click at [623, 424] on div "Launch in Playground" at bounding box center [612, 376] width 210 height 177
click at [645, 374] on span "Launch in Playground" at bounding box center [603, 376] width 103 height 12
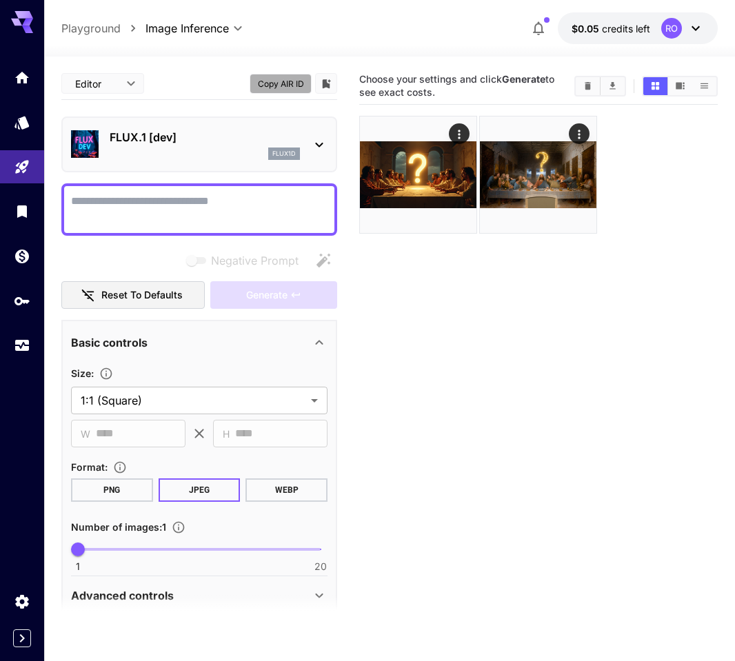
click at [288, 77] on button "Copy AIR ID" at bounding box center [281, 84] width 62 height 20
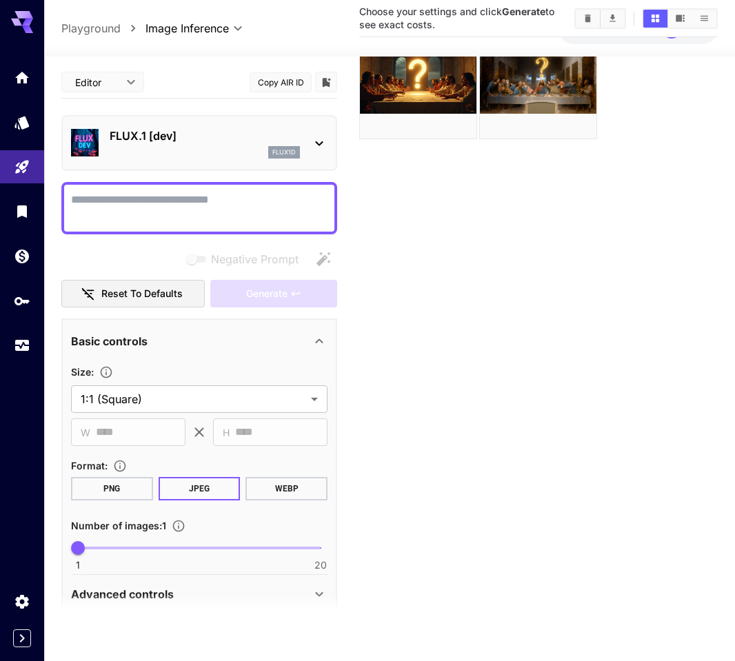
scroll to position [109, 0]
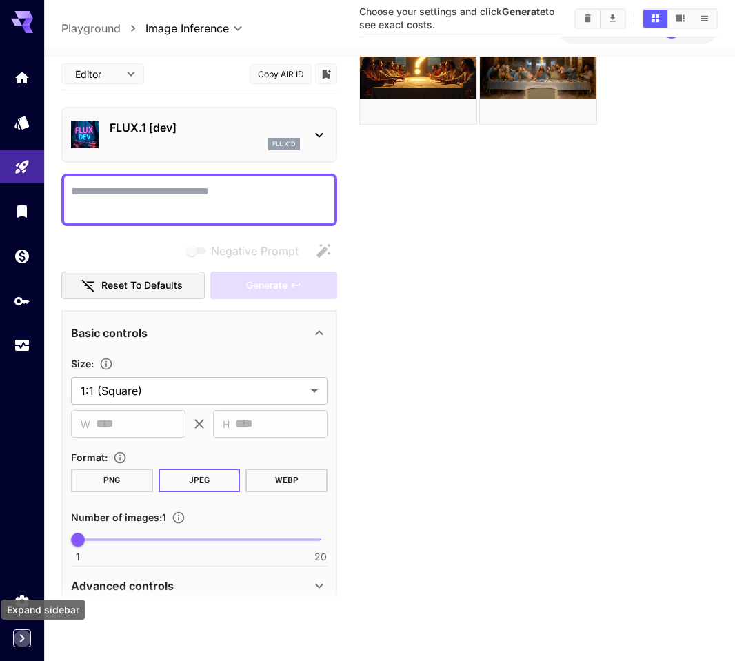
click at [25, 639] on icon "Expand sidebar" at bounding box center [22, 638] width 17 height 17
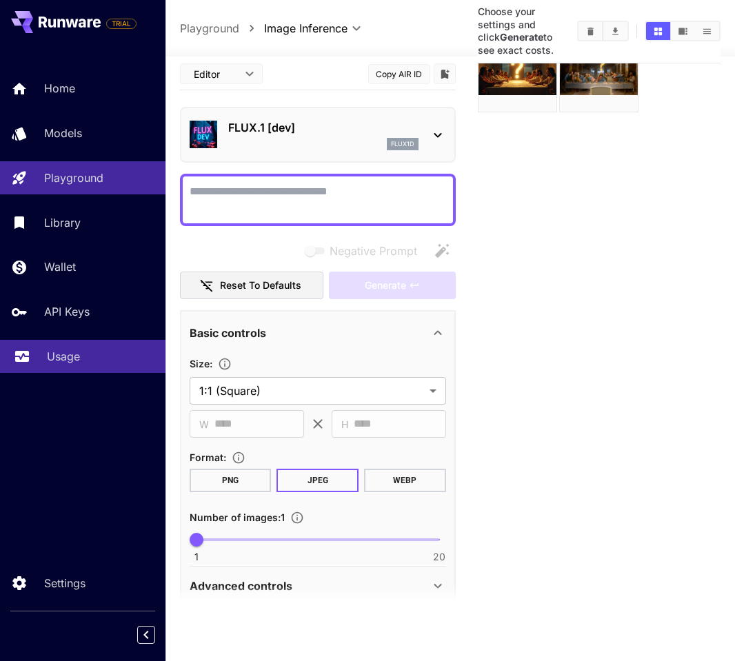
click at [70, 352] on p "Usage" at bounding box center [63, 356] width 33 height 17
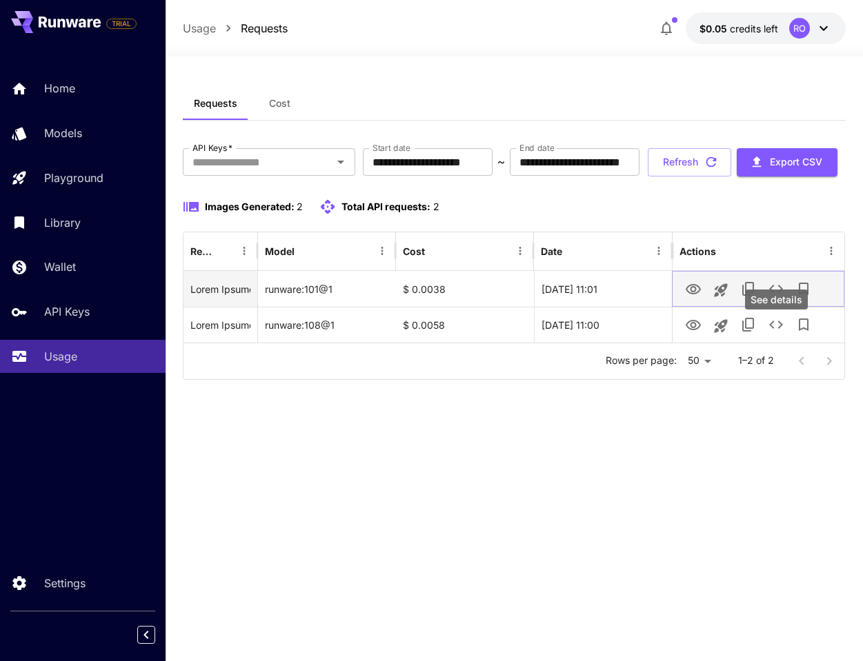
click at [734, 297] on icon "See details" at bounding box center [776, 289] width 17 height 17
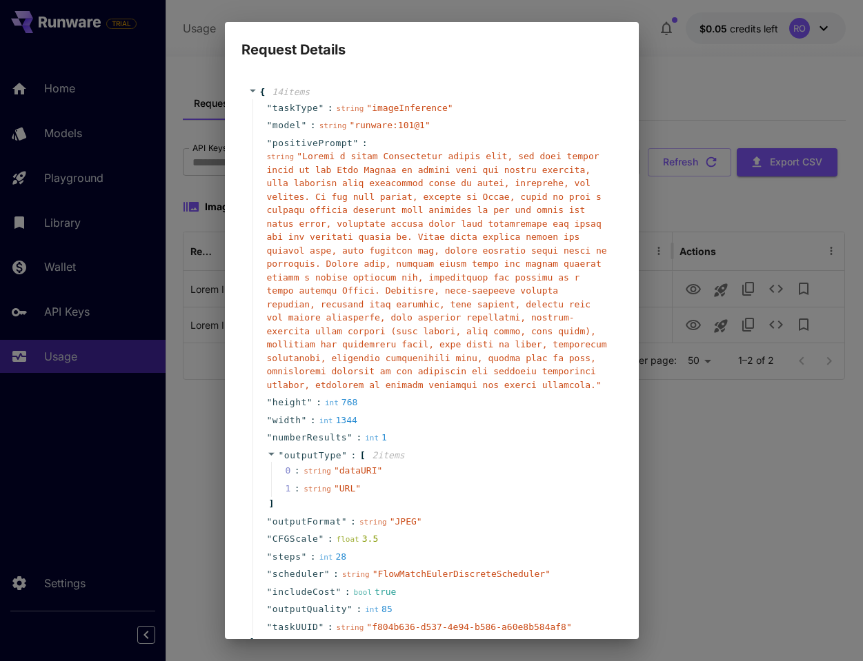
click at [697, 559] on div "Request Details { 14 item s " taskType " : string " imageInference " " model " …" at bounding box center [431, 330] width 863 height 661
click at [679, 531] on div "Request Details { 14 item s " taskType " : string " imageInference " " model " …" at bounding box center [431, 330] width 863 height 661
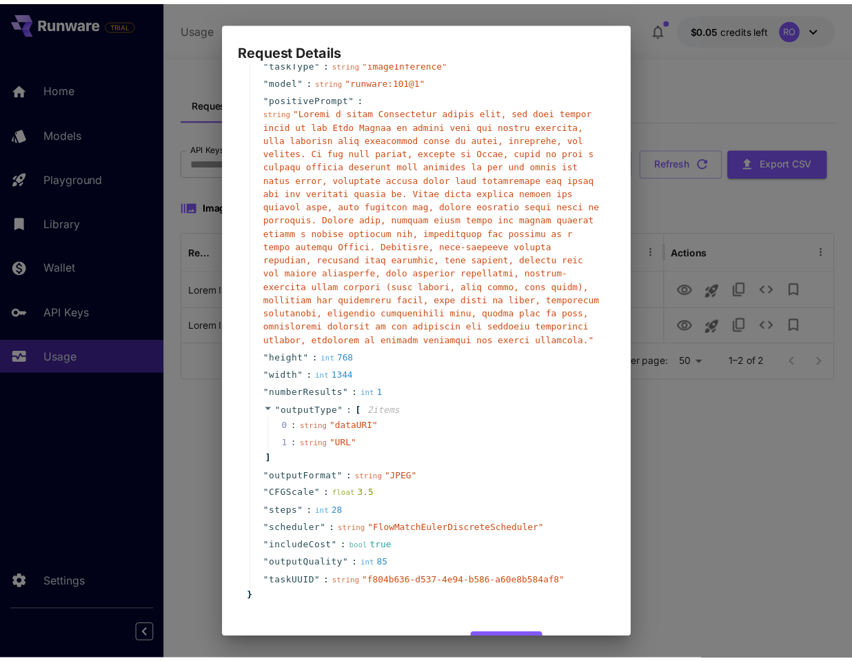
scroll to position [107, 0]
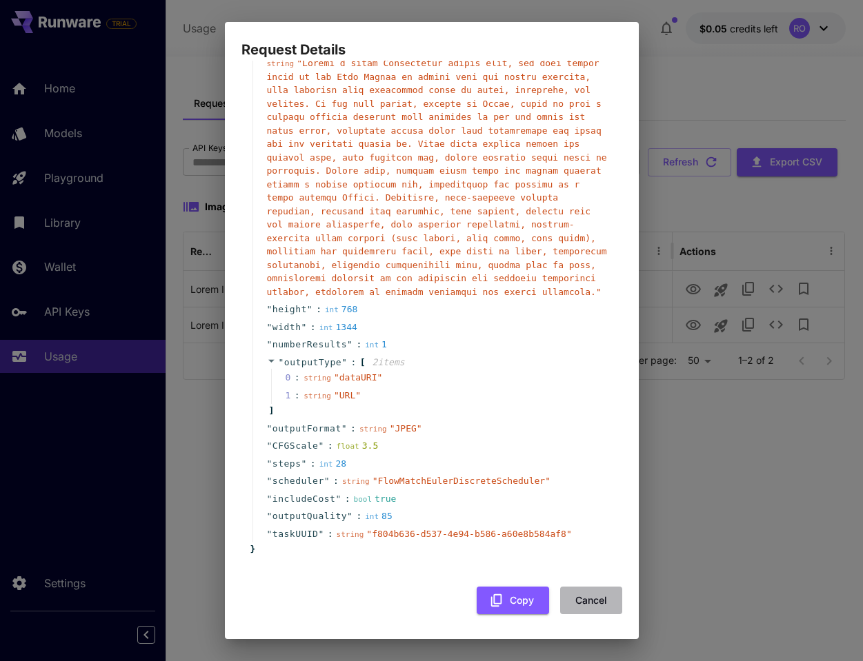
click at [585, 595] on button "Cancel" at bounding box center [591, 601] width 62 height 28
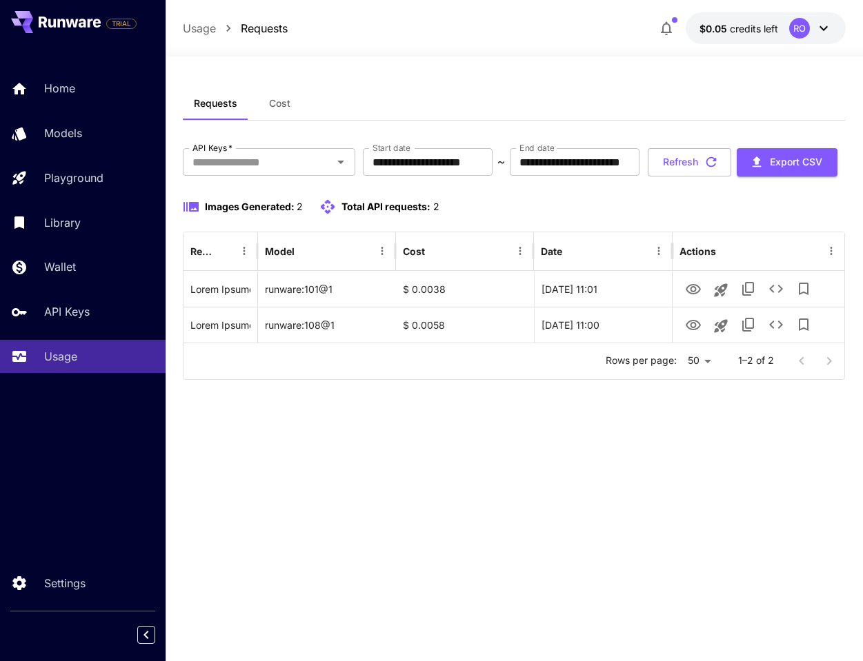
click at [550, 514] on div "**********" at bounding box center [514, 359] width 662 height 544
click at [734, 23] on icon at bounding box center [823, 28] width 17 height 17
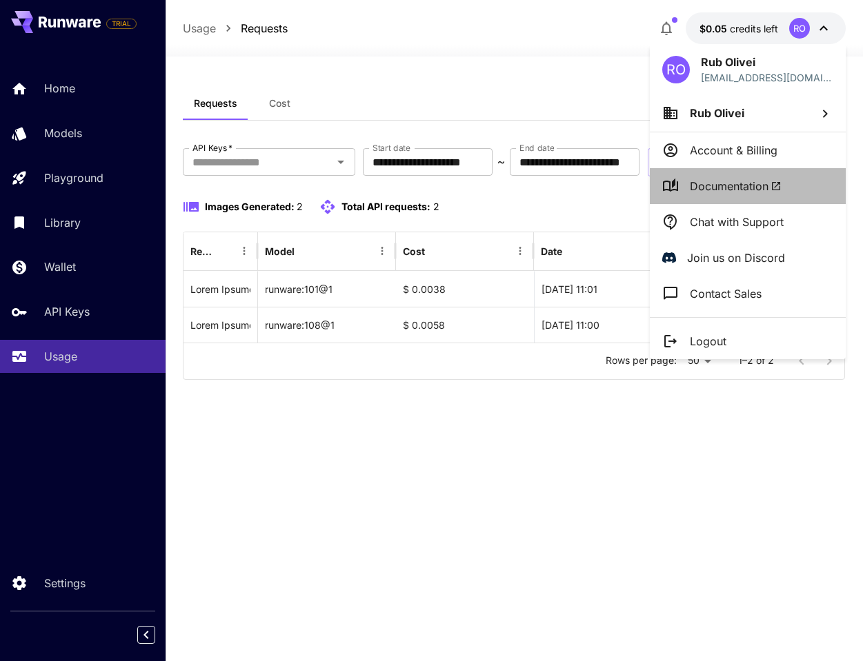
click at [734, 192] on span "Documentation" at bounding box center [736, 186] width 92 height 17
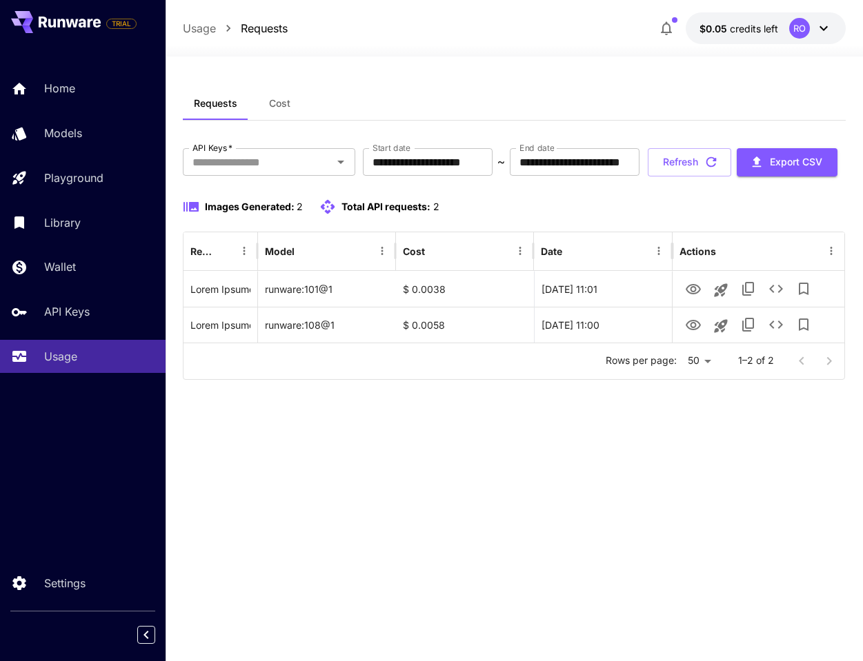
click at [734, 32] on icon at bounding box center [823, 28] width 17 height 17
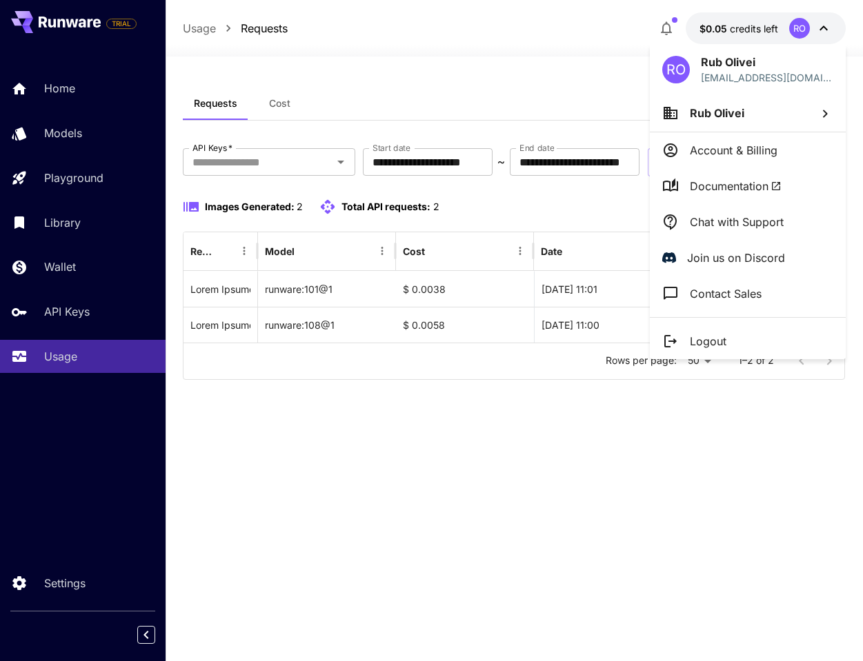
click at [727, 147] on p "Account & Billing" at bounding box center [734, 150] width 88 height 17
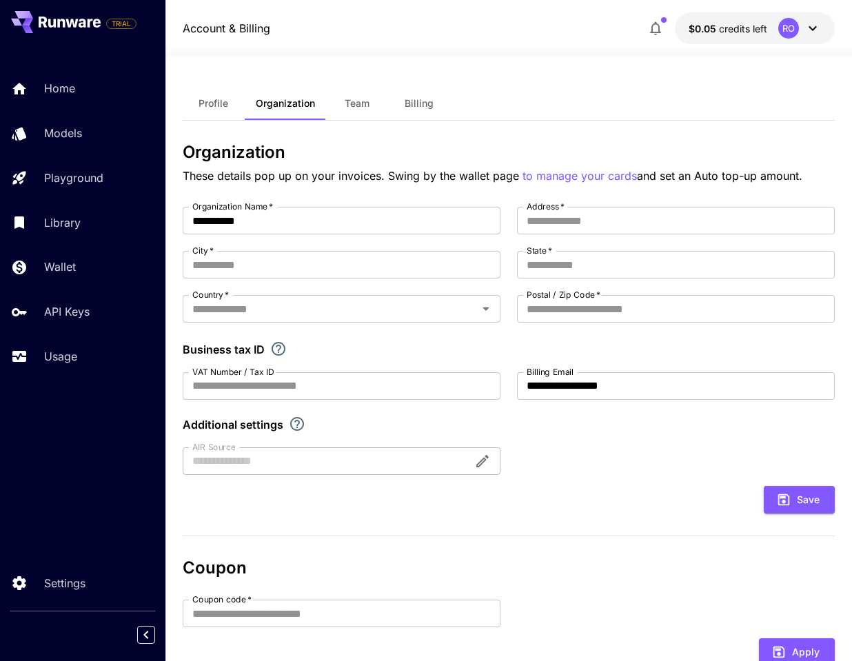
click at [86, 27] on icon at bounding box center [83, 23] width 8 height 9
click at [52, 84] on p "Home" at bounding box center [62, 88] width 31 height 17
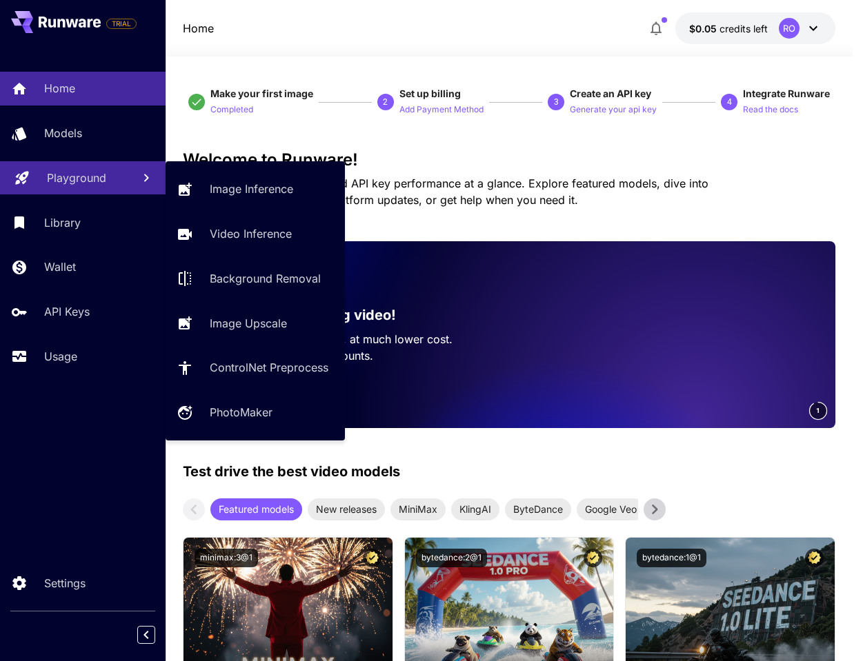
click at [130, 176] on link "Playground" at bounding box center [83, 178] width 166 height 34
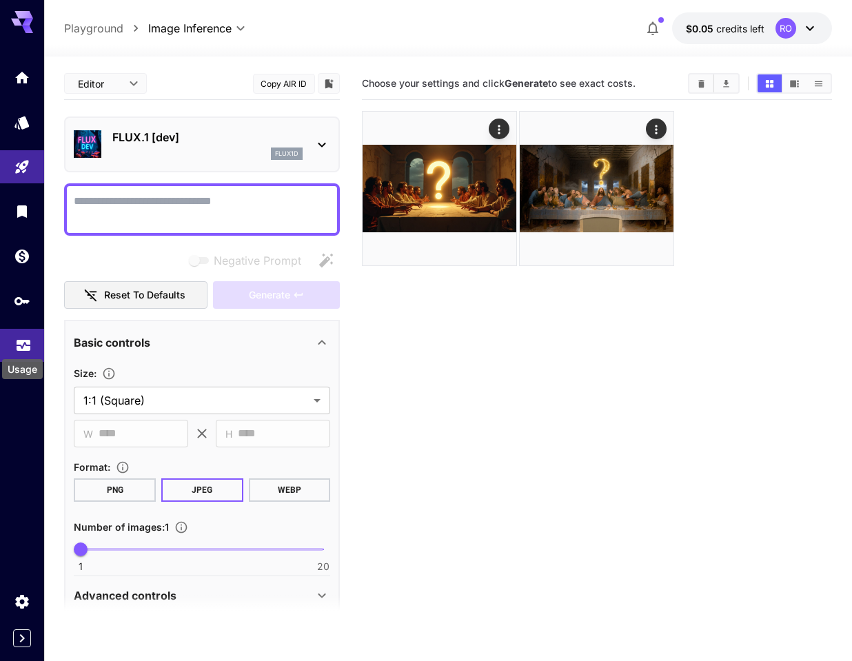
click at [15, 345] on icon "Usage" at bounding box center [23, 341] width 17 height 17
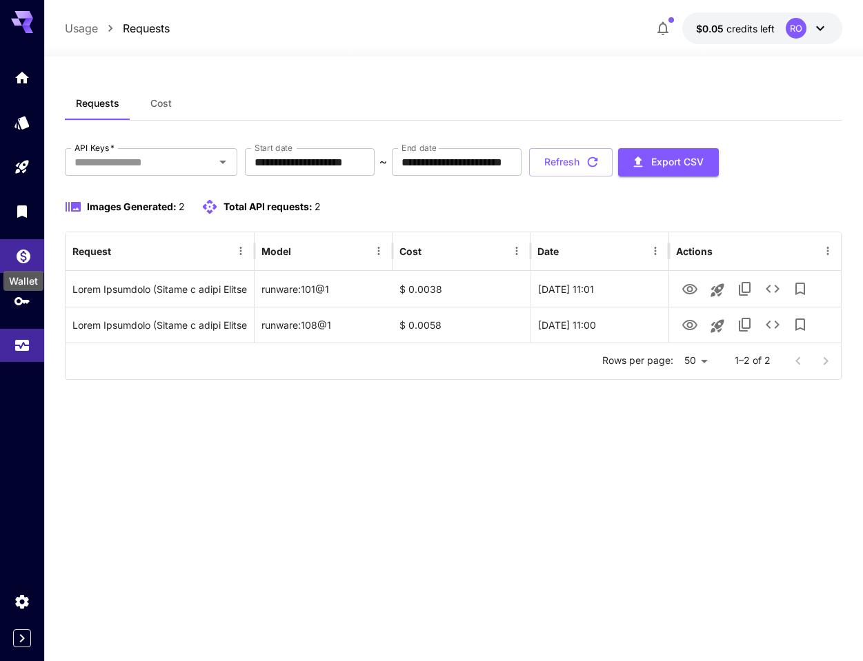
click at [18, 250] on icon "Wallet" at bounding box center [24, 252] width 14 height 14
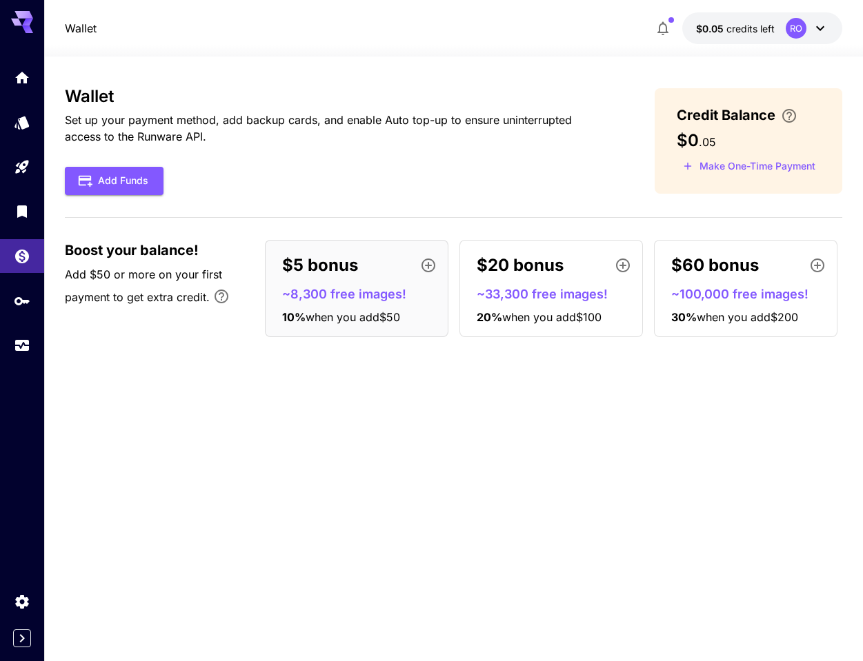
click at [426, 266] on icon "button" at bounding box center [428, 265] width 17 height 17
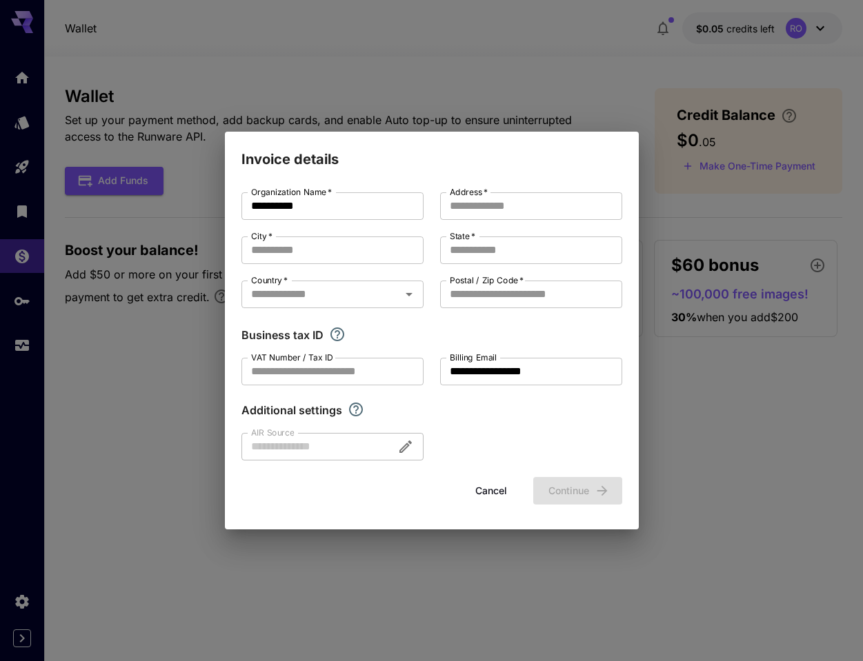
click at [483, 490] on button "Cancel" at bounding box center [491, 491] width 62 height 28
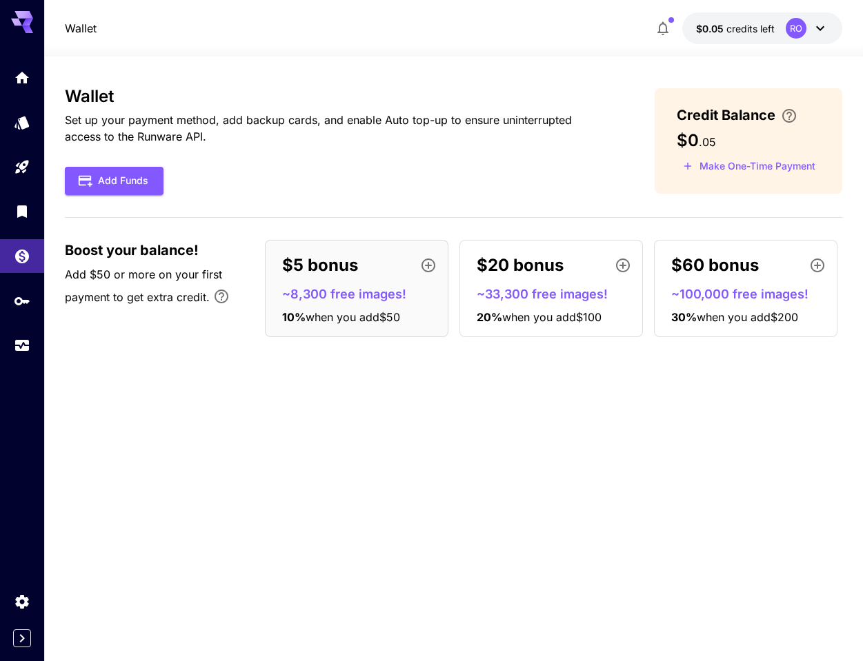
click at [225, 452] on div "Wallet Set up your payment method, add backup cards, and enable Auto top-up to …" at bounding box center [454, 359] width 778 height 544
click at [25, 77] on icon "Home" at bounding box center [24, 74] width 14 height 12
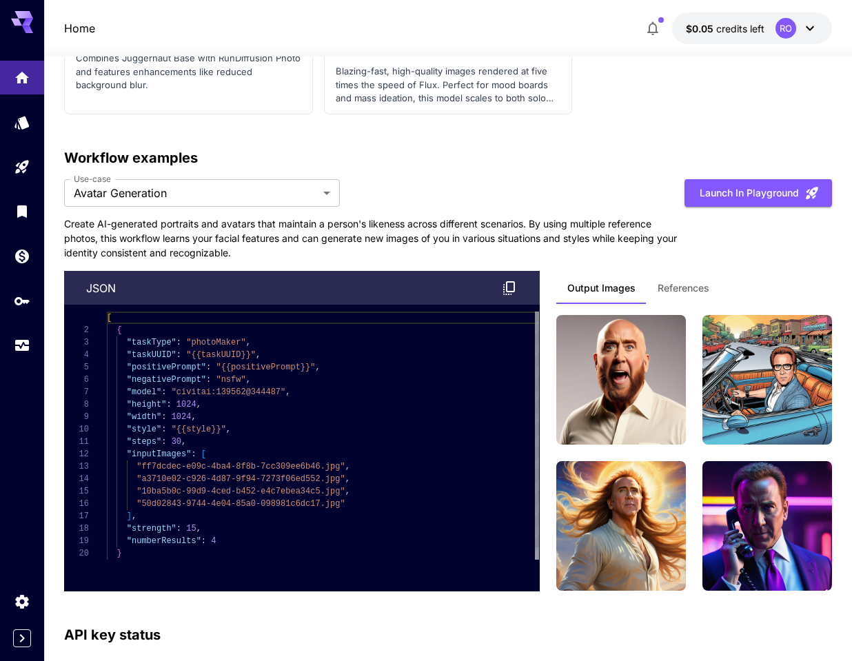
scroll to position [4794, 0]
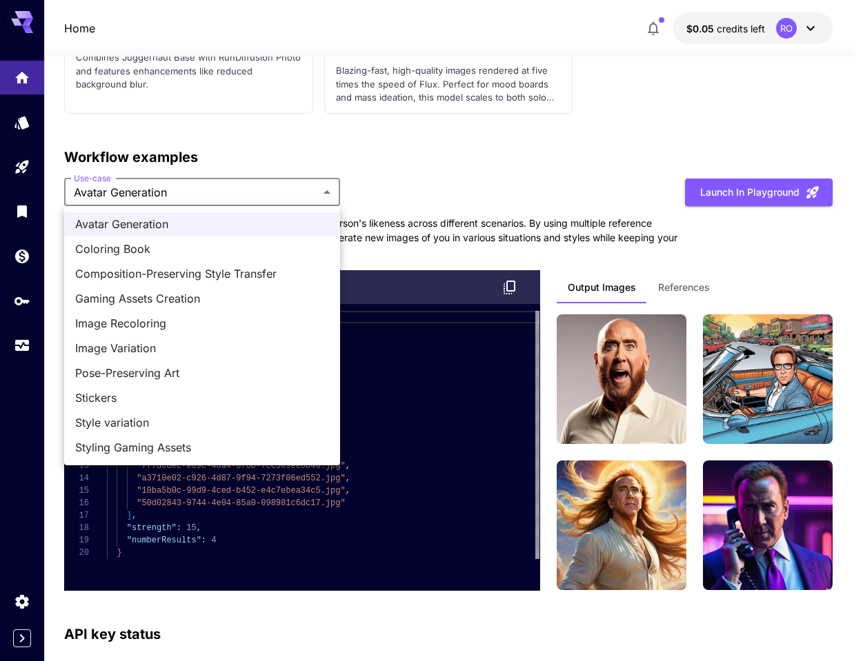
click at [470, 157] on div at bounding box center [431, 330] width 863 height 661
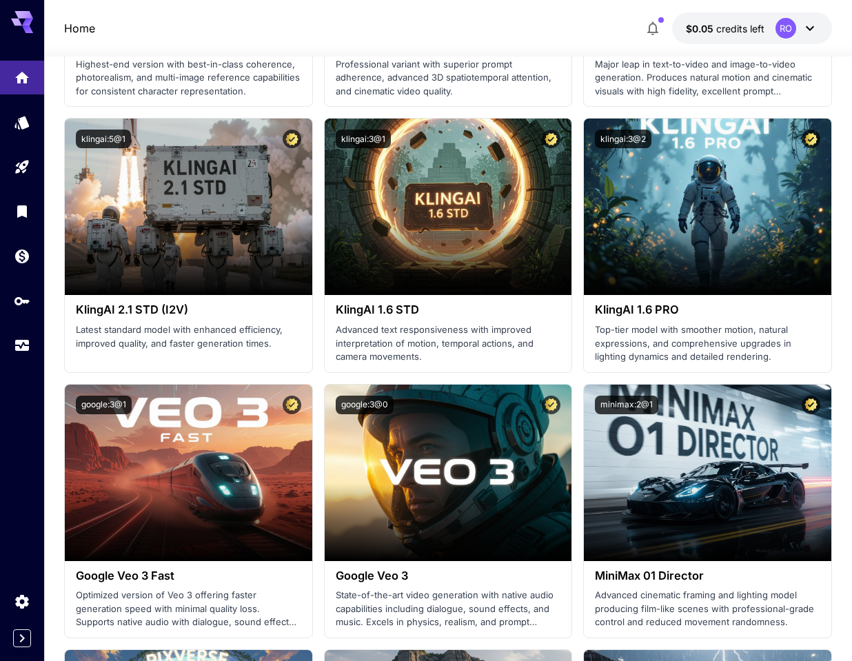
scroll to position [912, 0]
